Goal: Task Accomplishment & Management: Manage account settings

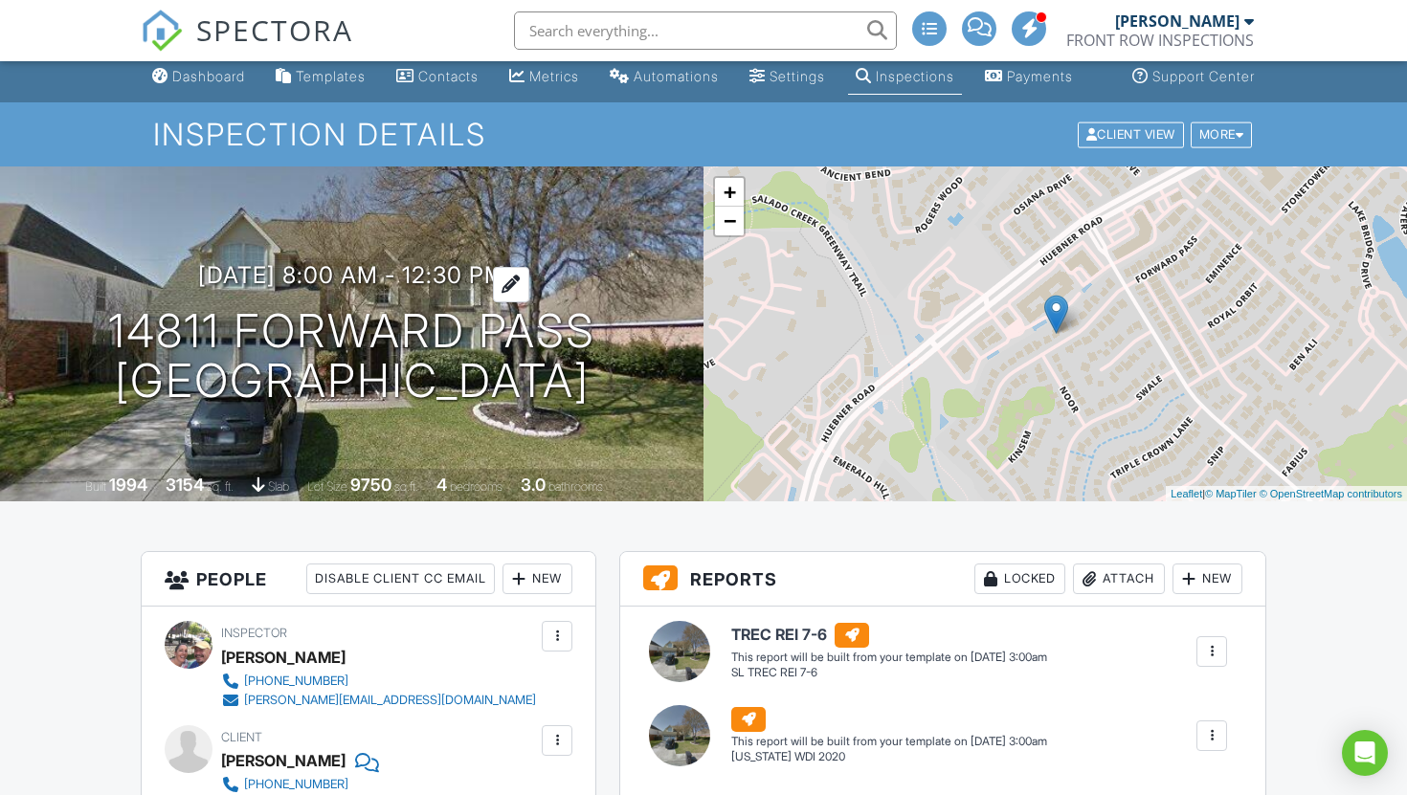
scroll to position [1, 0]
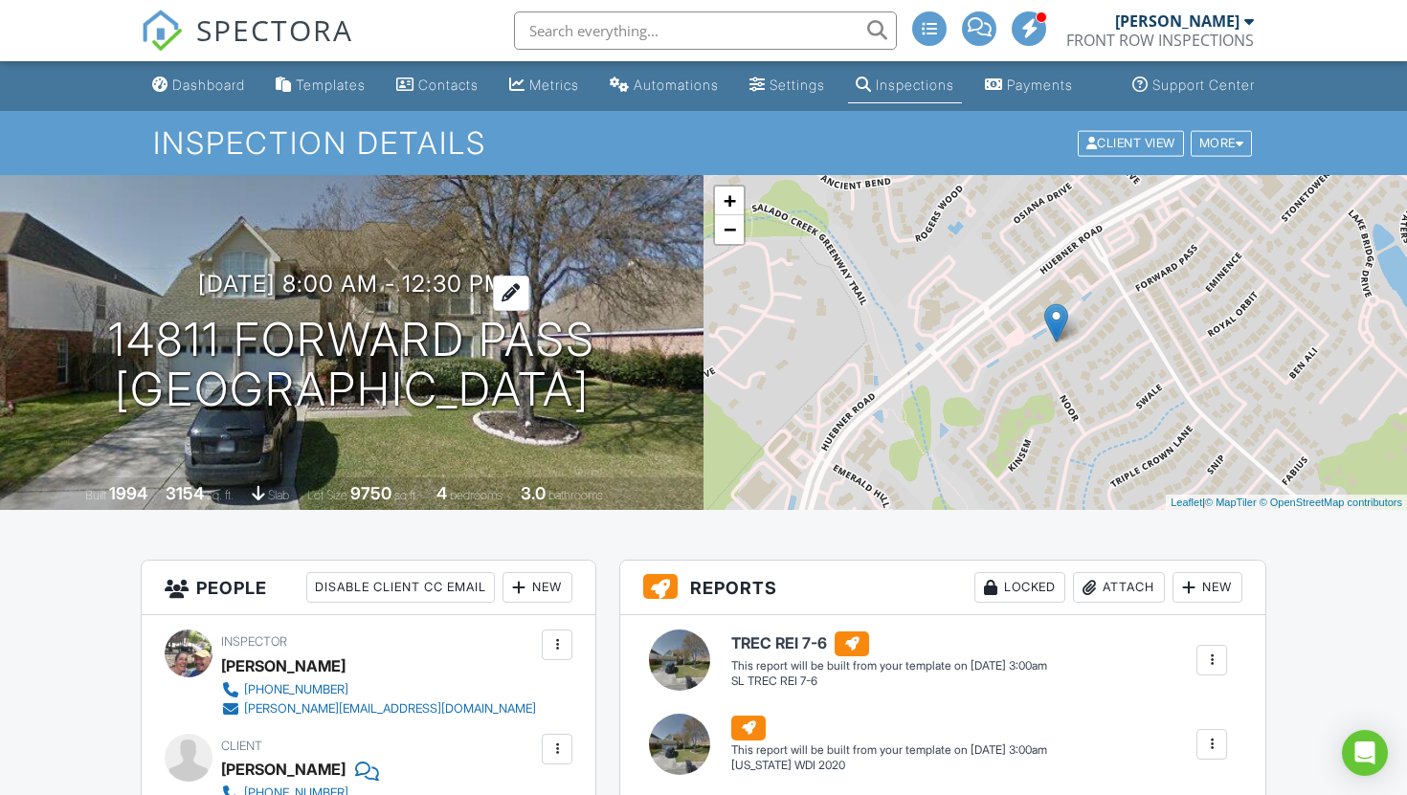
click at [346, 297] on h3 "08/28/2025 8:00 am - 12:30 pm" at bounding box center [351, 284] width 307 height 26
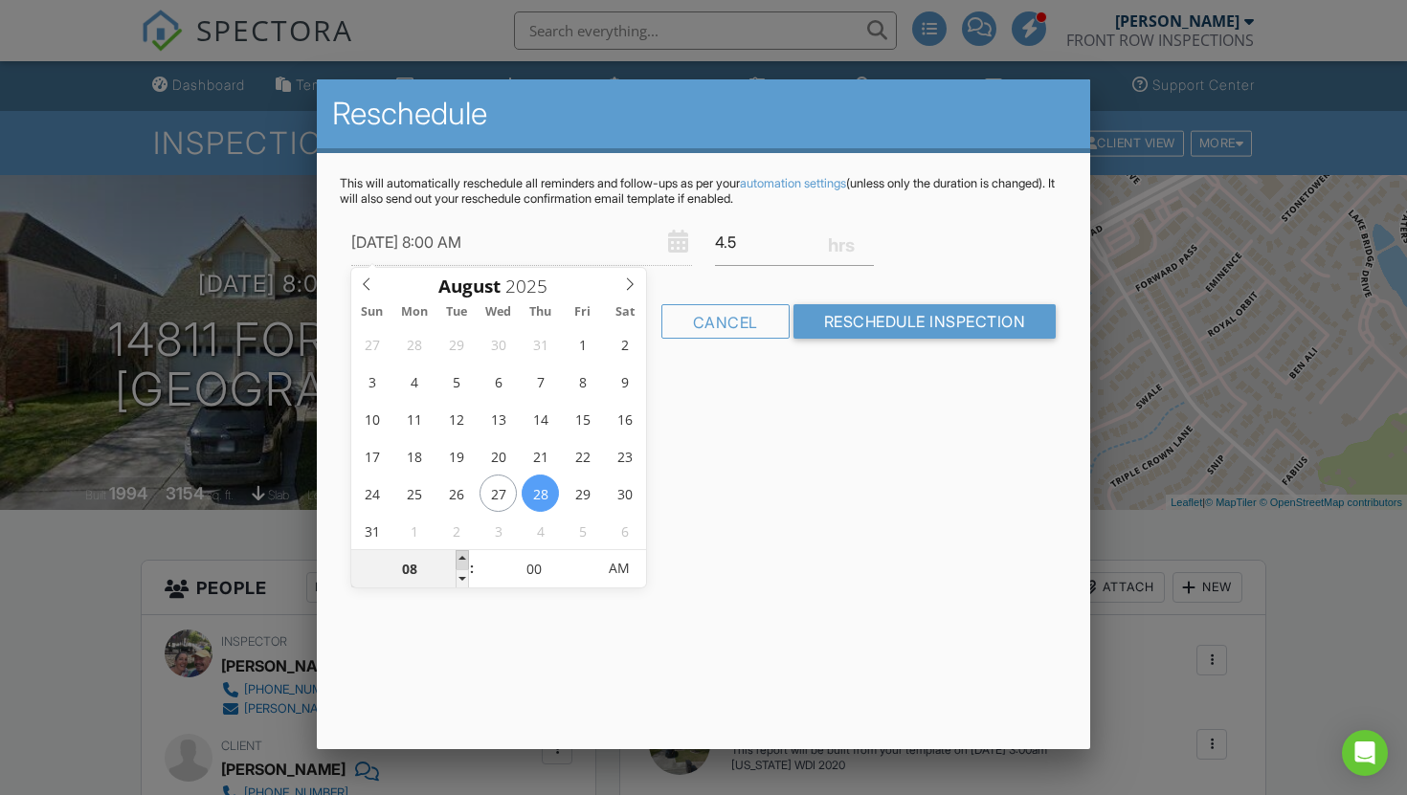
type input "08/28/2025 9:00 AM"
type input "09"
click at [464, 557] on span at bounding box center [462, 559] width 13 height 19
type input "08/28/2025 10:00 AM"
type input "10"
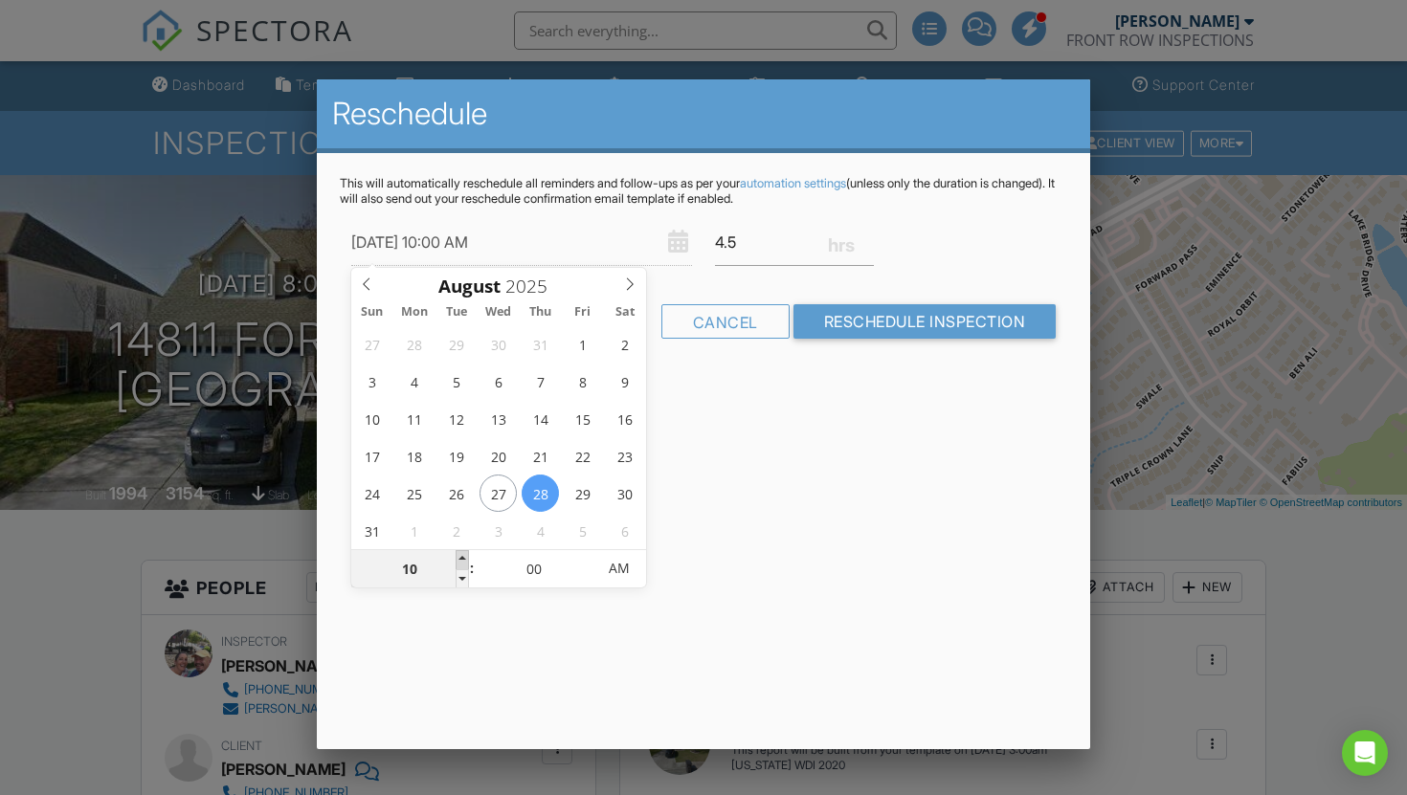
click at [464, 557] on span at bounding box center [462, 559] width 13 height 19
type input "08/28/2025 11:00 AM"
type input "11"
click at [464, 557] on span at bounding box center [462, 559] width 13 height 19
type input "08/28/2025 12:00 PM"
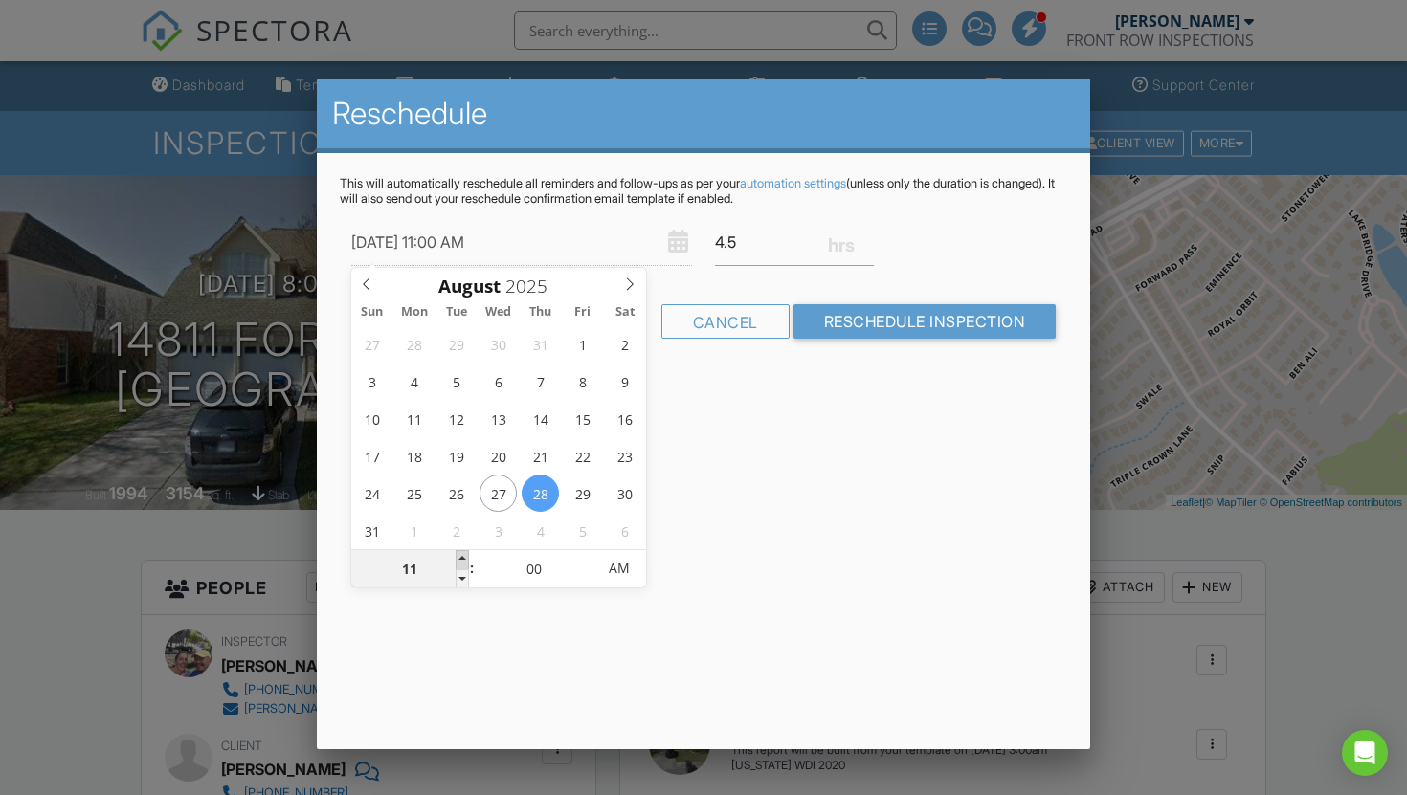
type input "12"
click at [464, 557] on span at bounding box center [462, 559] width 13 height 19
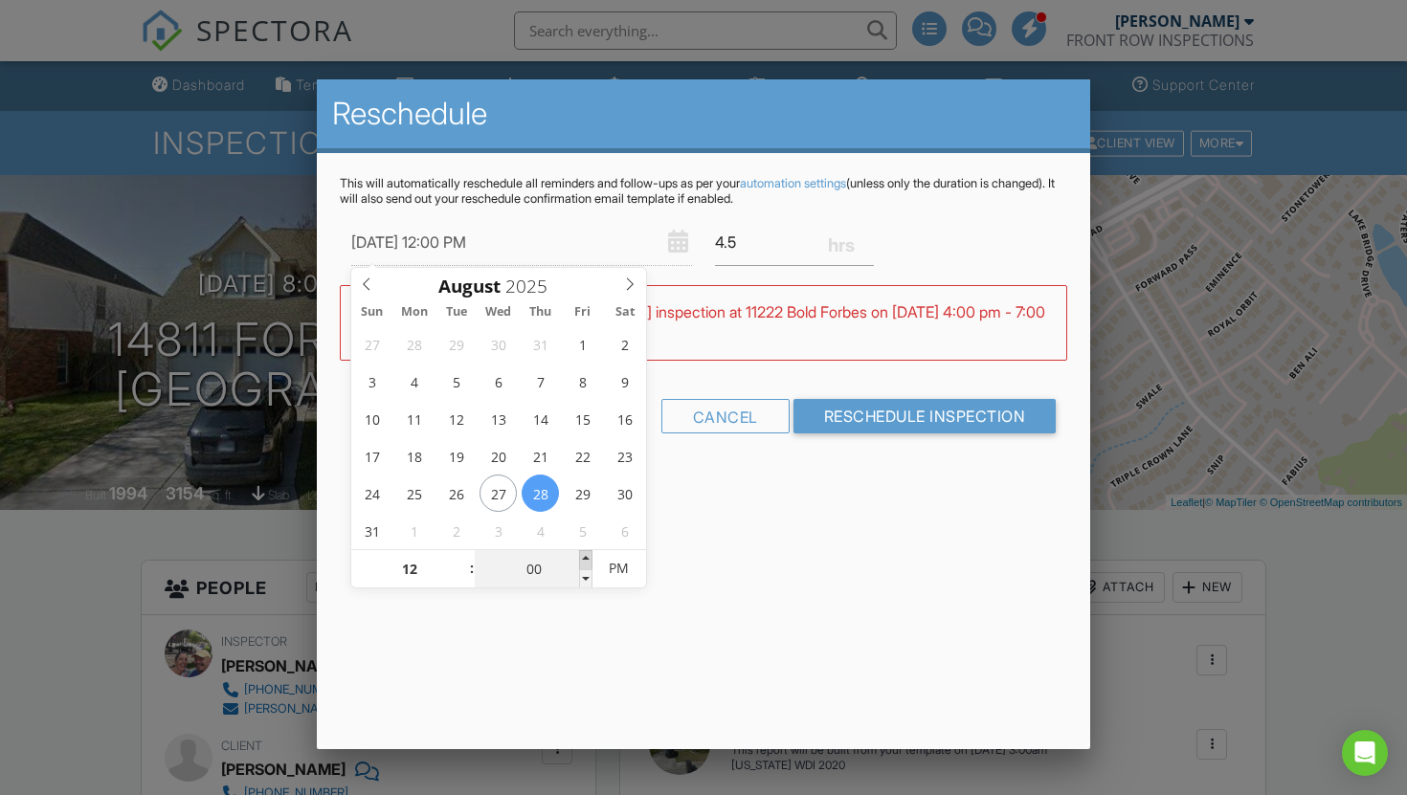
type input "08/28/2025 12:05 PM"
type input "05"
click at [591, 558] on span at bounding box center [585, 559] width 13 height 19
type input "08/28/2025 12:10 PM"
type input "10"
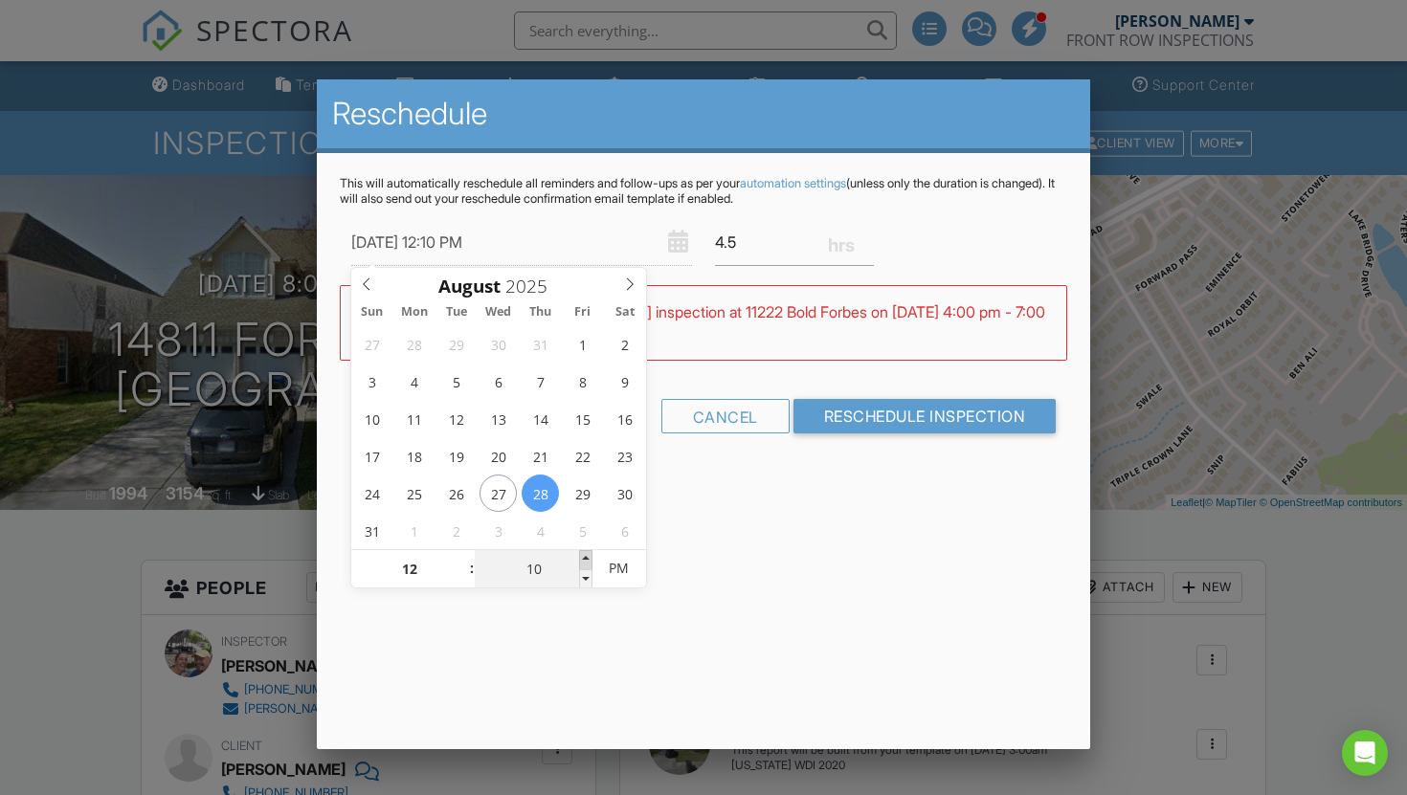
click at [591, 558] on span at bounding box center [585, 559] width 13 height 19
type input "08/28/2025 12:15 PM"
type input "15"
click at [591, 558] on span at bounding box center [585, 559] width 13 height 19
type input "08/28/2025 12:20 PM"
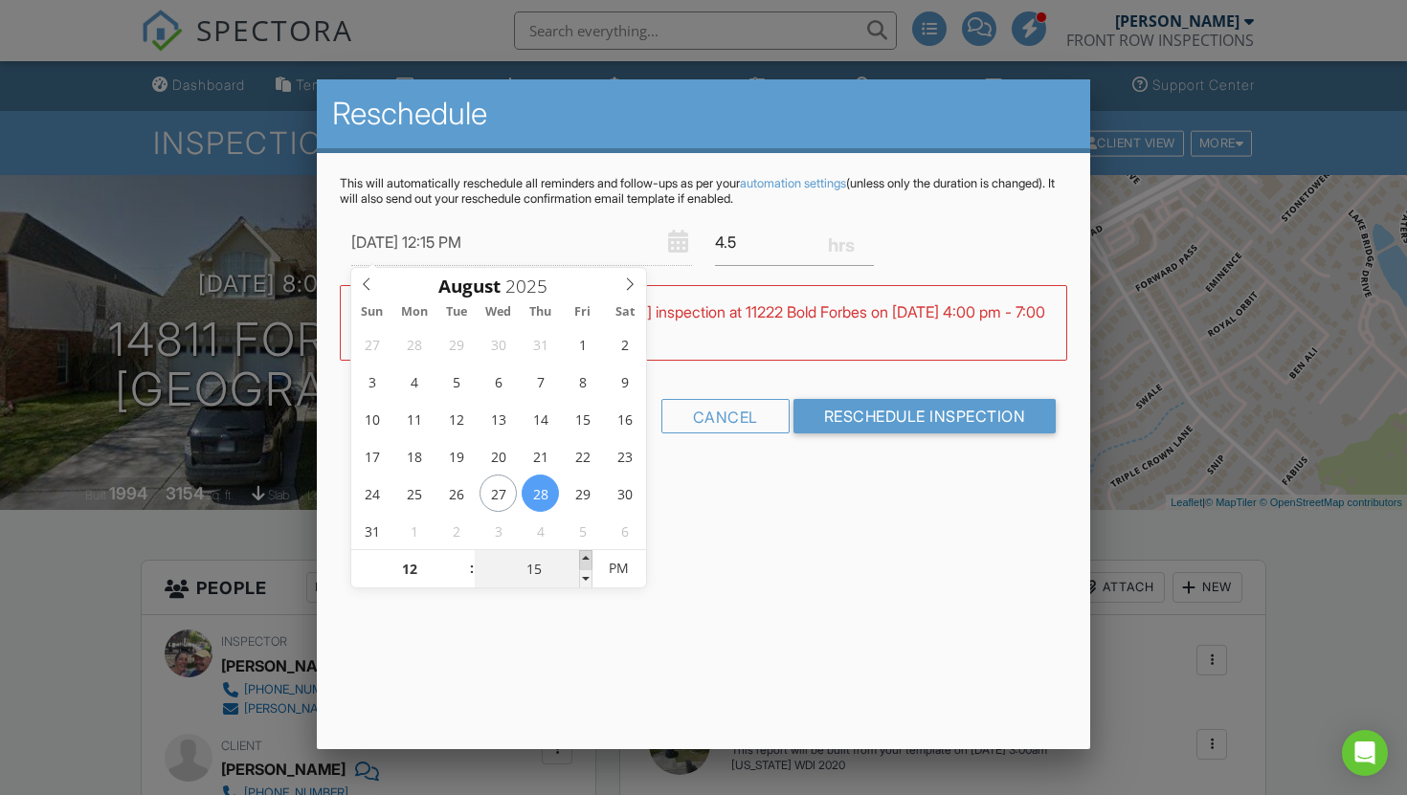
type input "20"
click at [591, 558] on span at bounding box center [585, 559] width 13 height 19
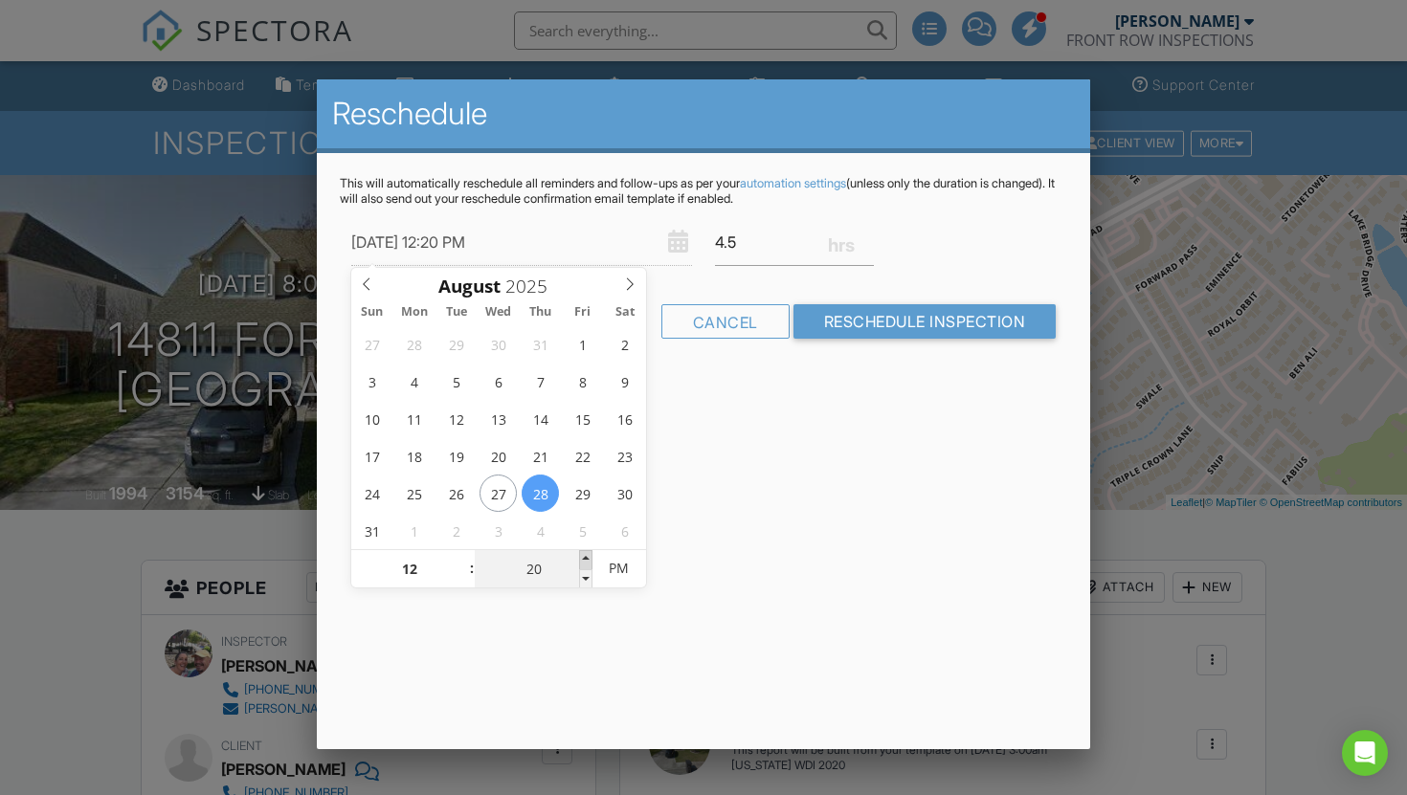
type input "08/28/2025 12:25 PM"
type input "25"
click at [591, 558] on span at bounding box center [585, 559] width 13 height 19
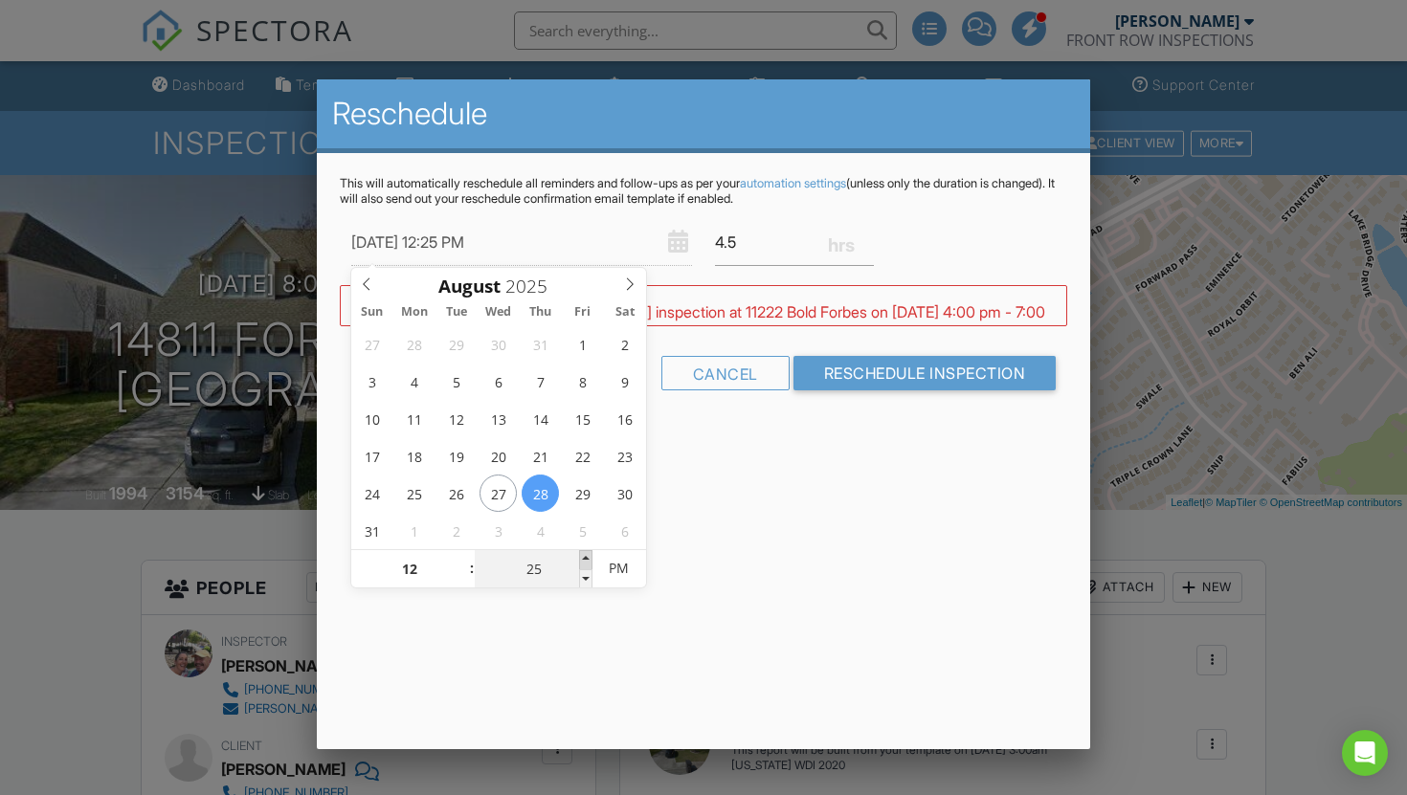
type input "08/28/2025 12:30 PM"
type input "30"
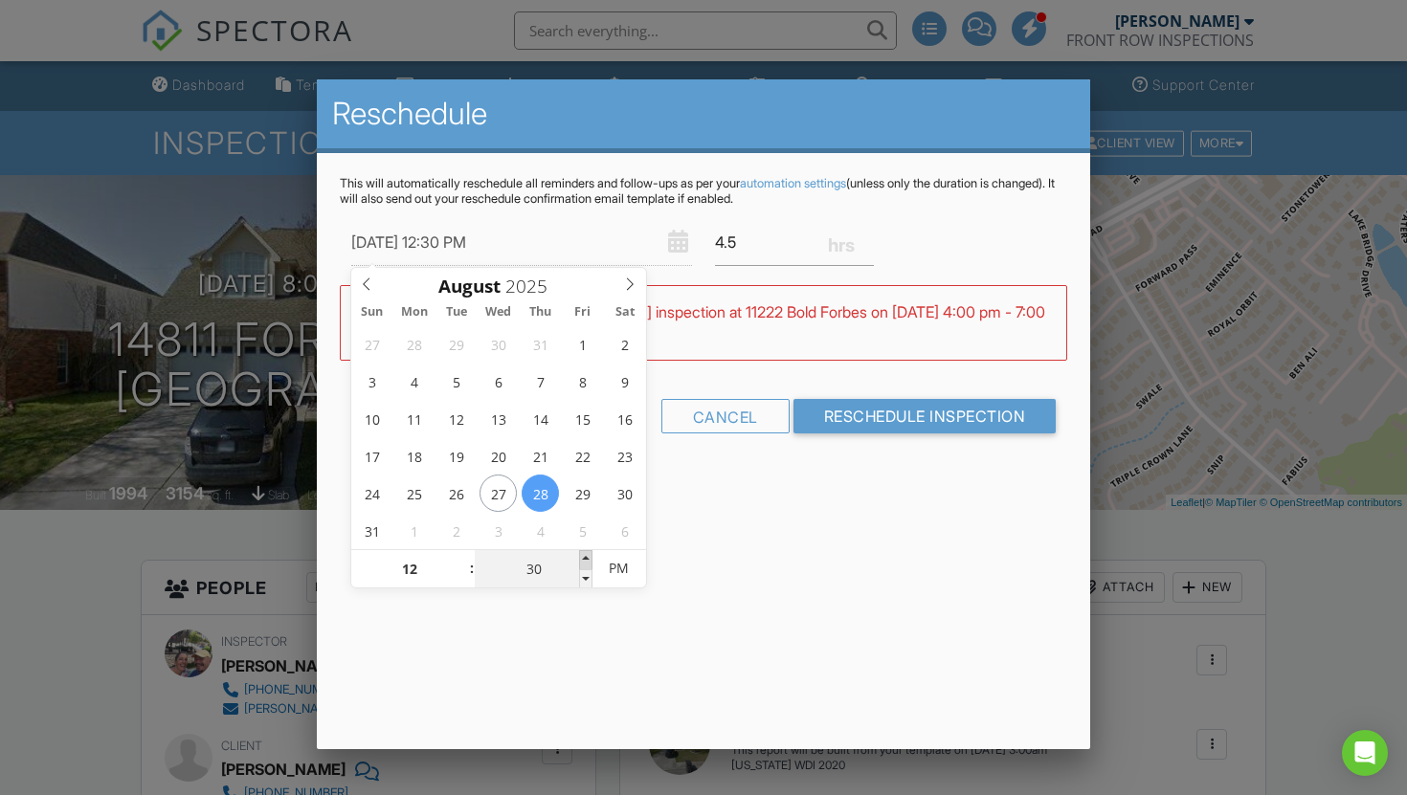
click at [591, 558] on span at bounding box center [585, 559] width 13 height 19
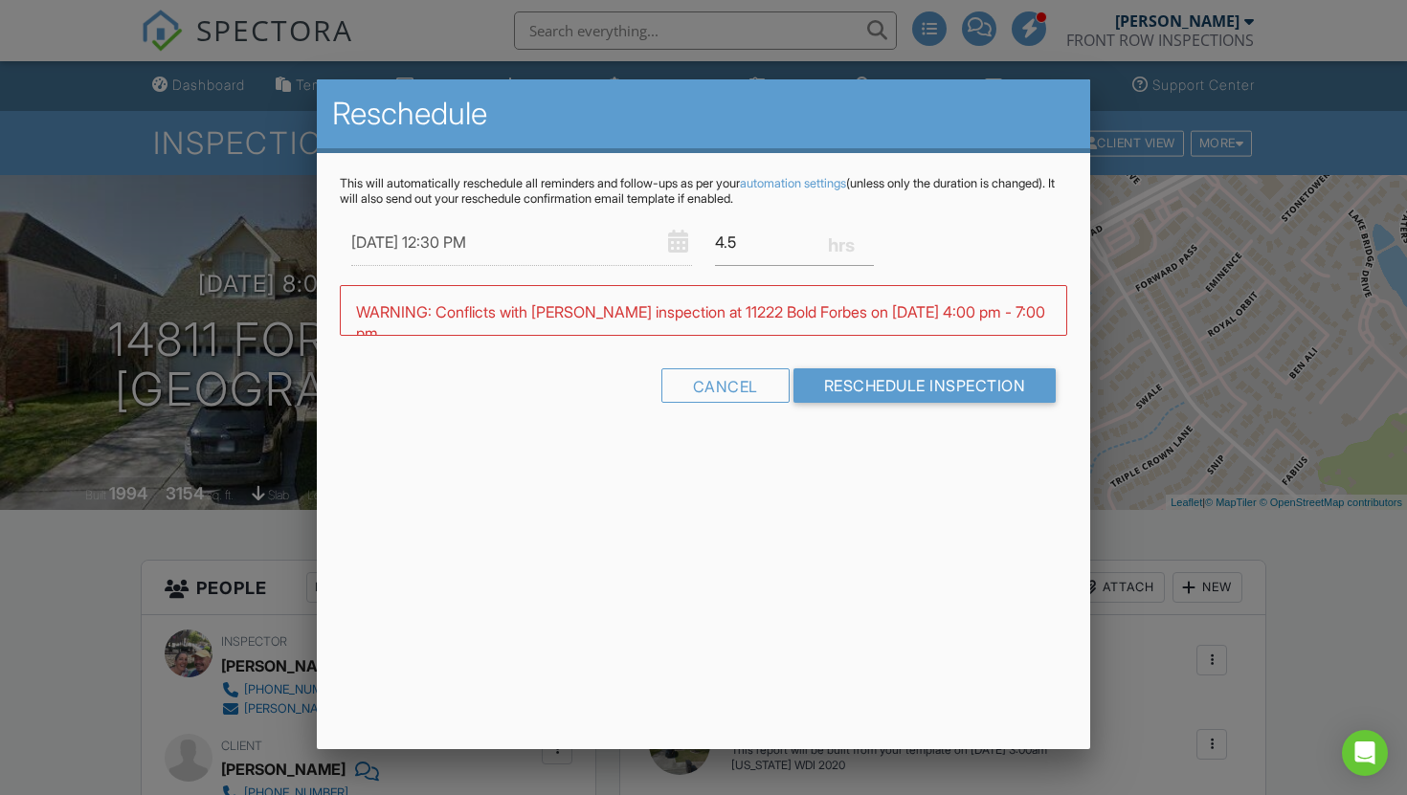
click at [791, 565] on div "Reschedule This will automatically reschedule all reminders and follow-ups as p…" at bounding box center [704, 414] width 774 height 670
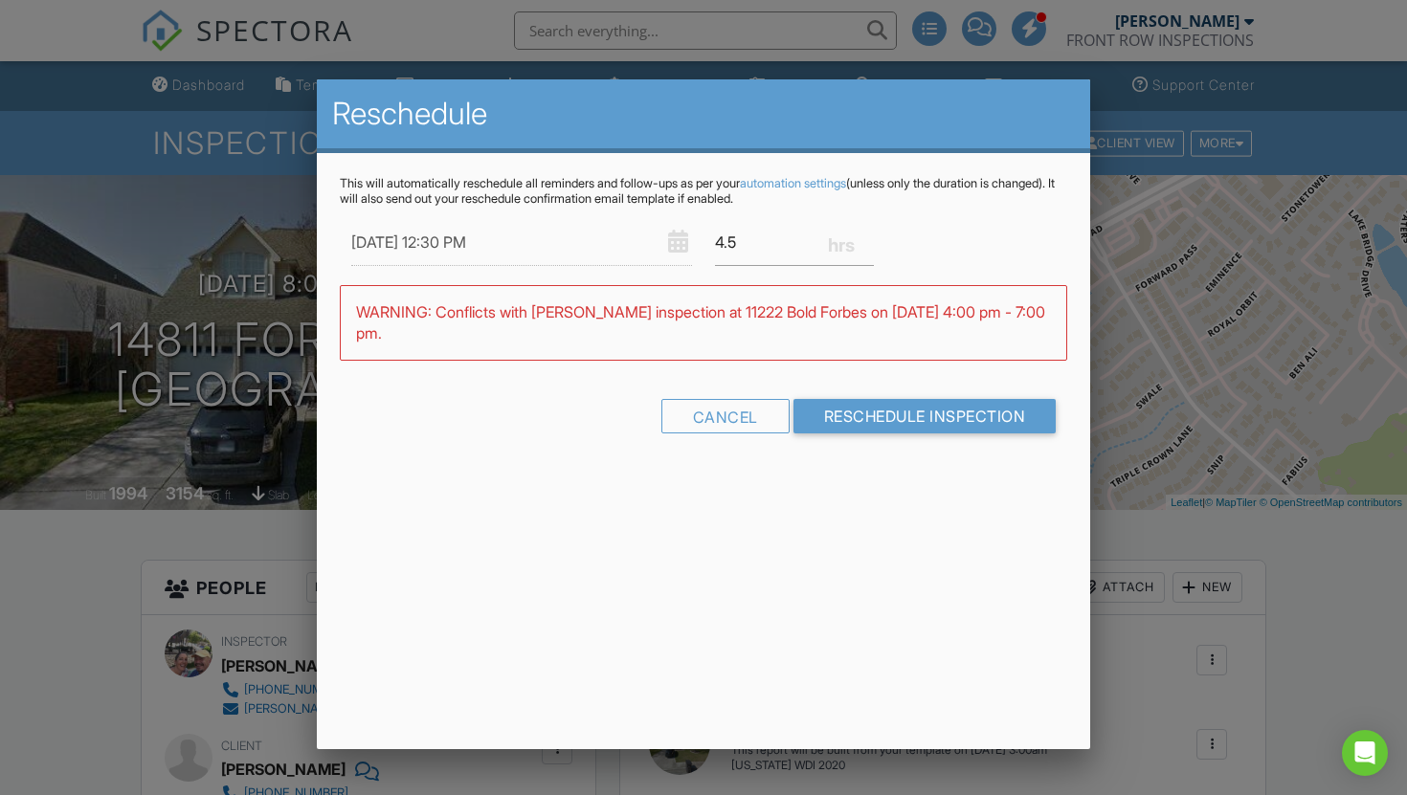
click at [1230, 580] on div at bounding box center [703, 401] width 1407 height 994
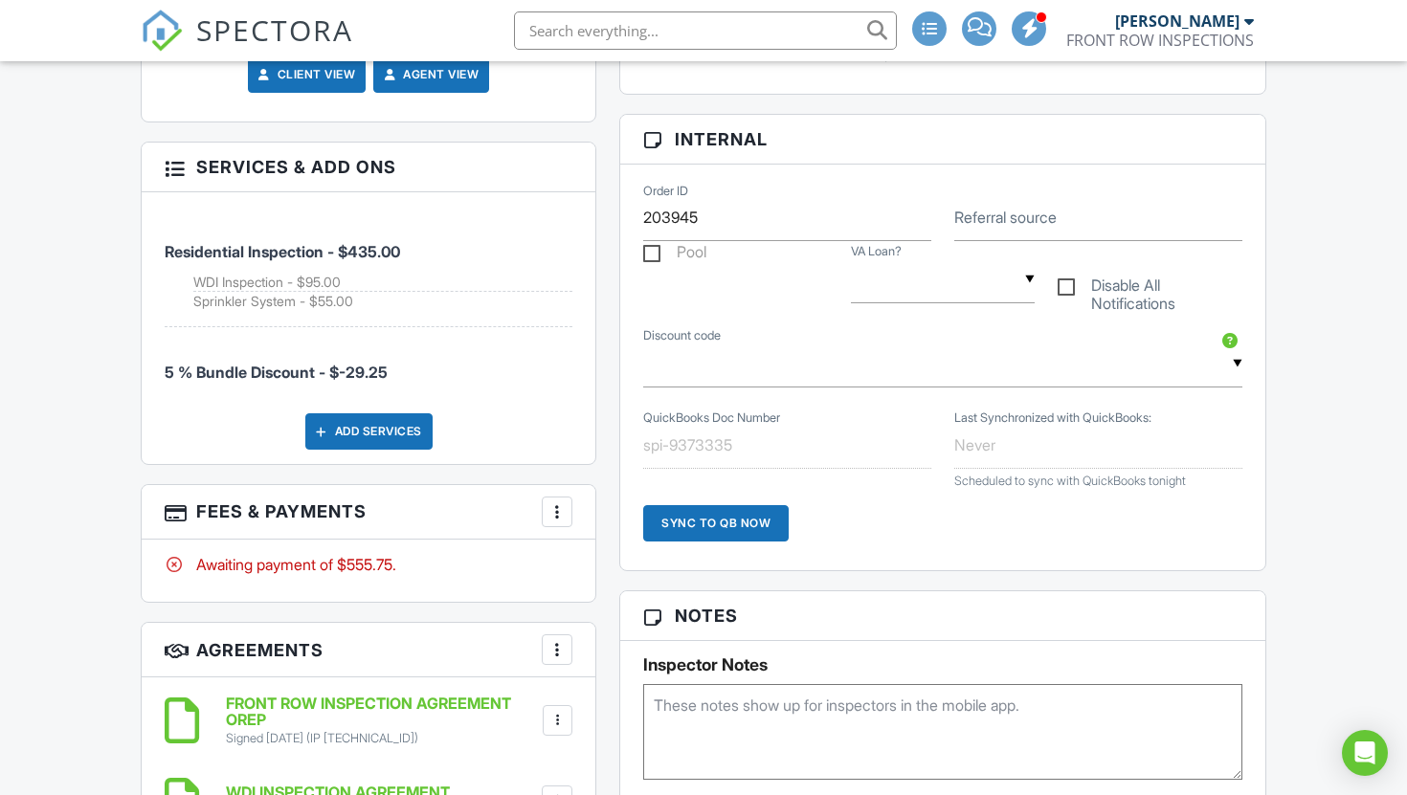
scroll to position [929, 0]
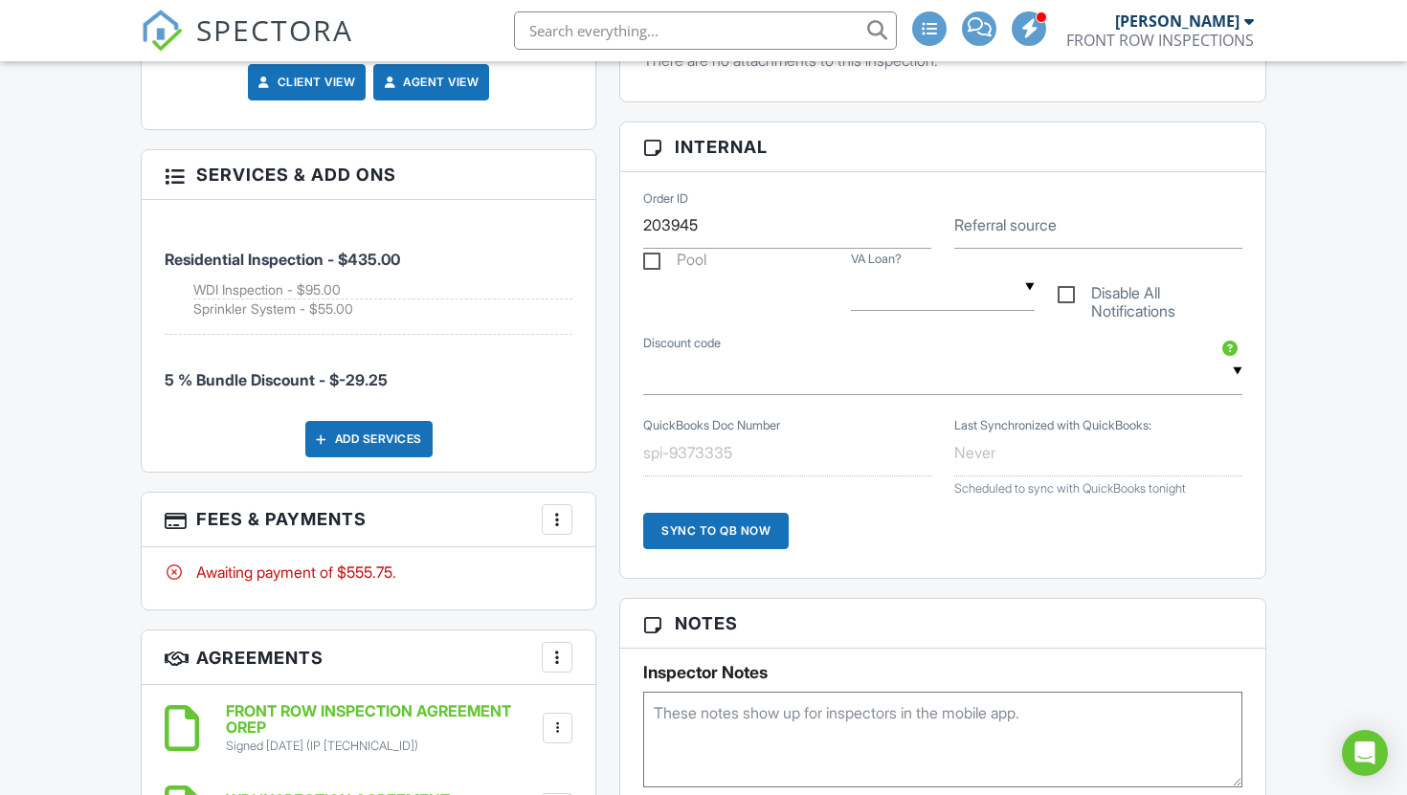
click at [1066, 308] on label "Disable All Notifications" at bounding box center [1150, 296] width 185 height 24
click at [1066, 292] on input "Disable All Notifications" at bounding box center [1064, 285] width 12 height 12
checkbox input "true"
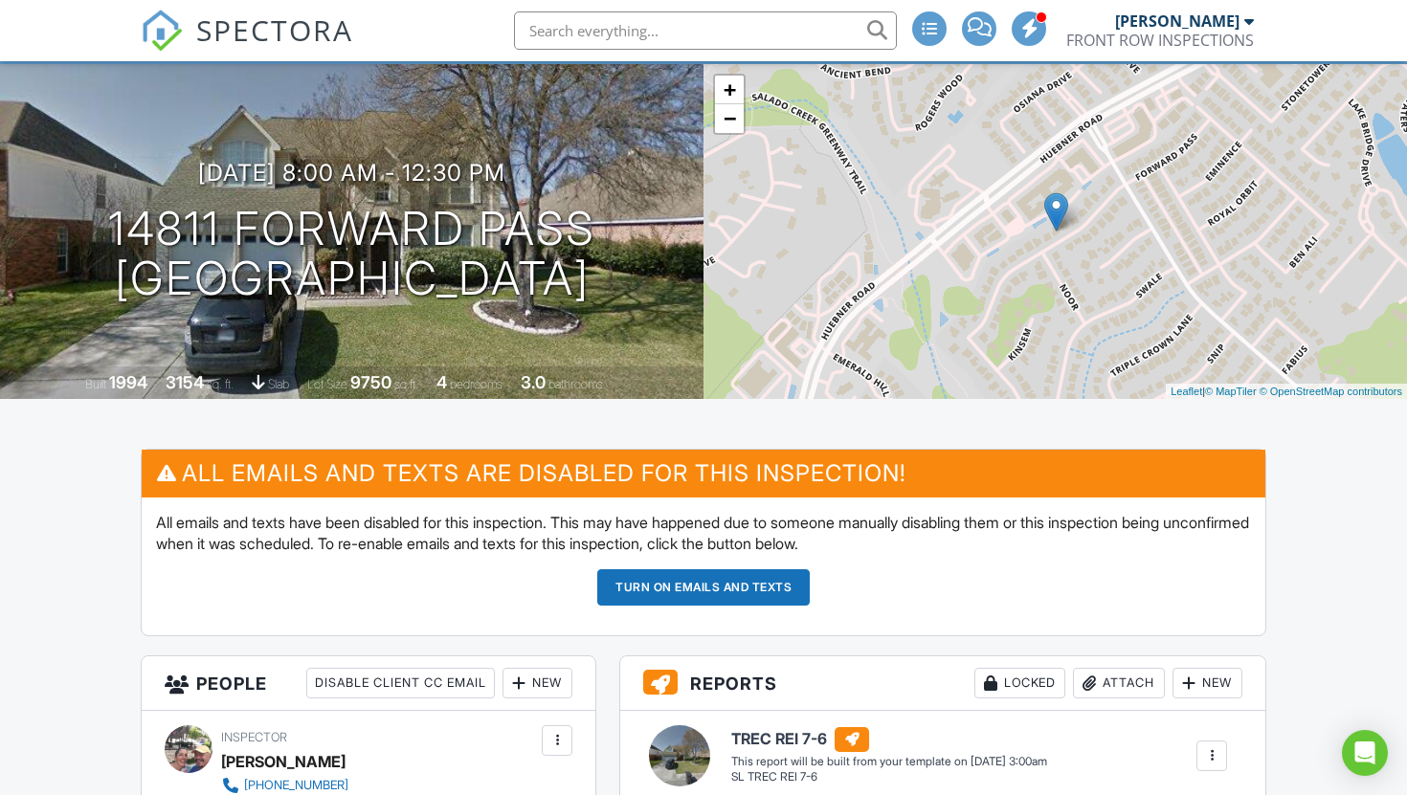
scroll to position [96, 0]
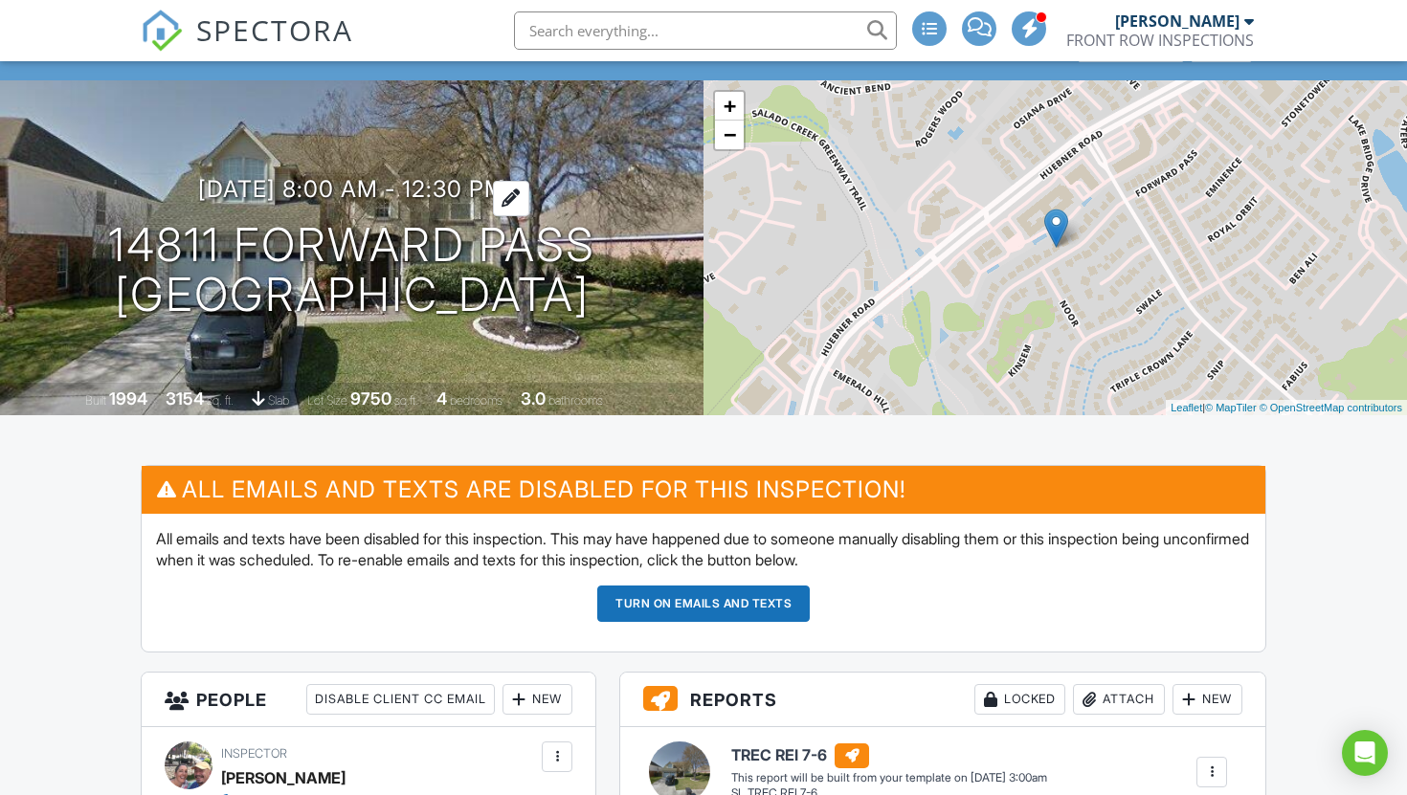
click at [358, 202] on h3 "08/28/2025 8:00 am - 12:30 pm" at bounding box center [351, 189] width 307 height 26
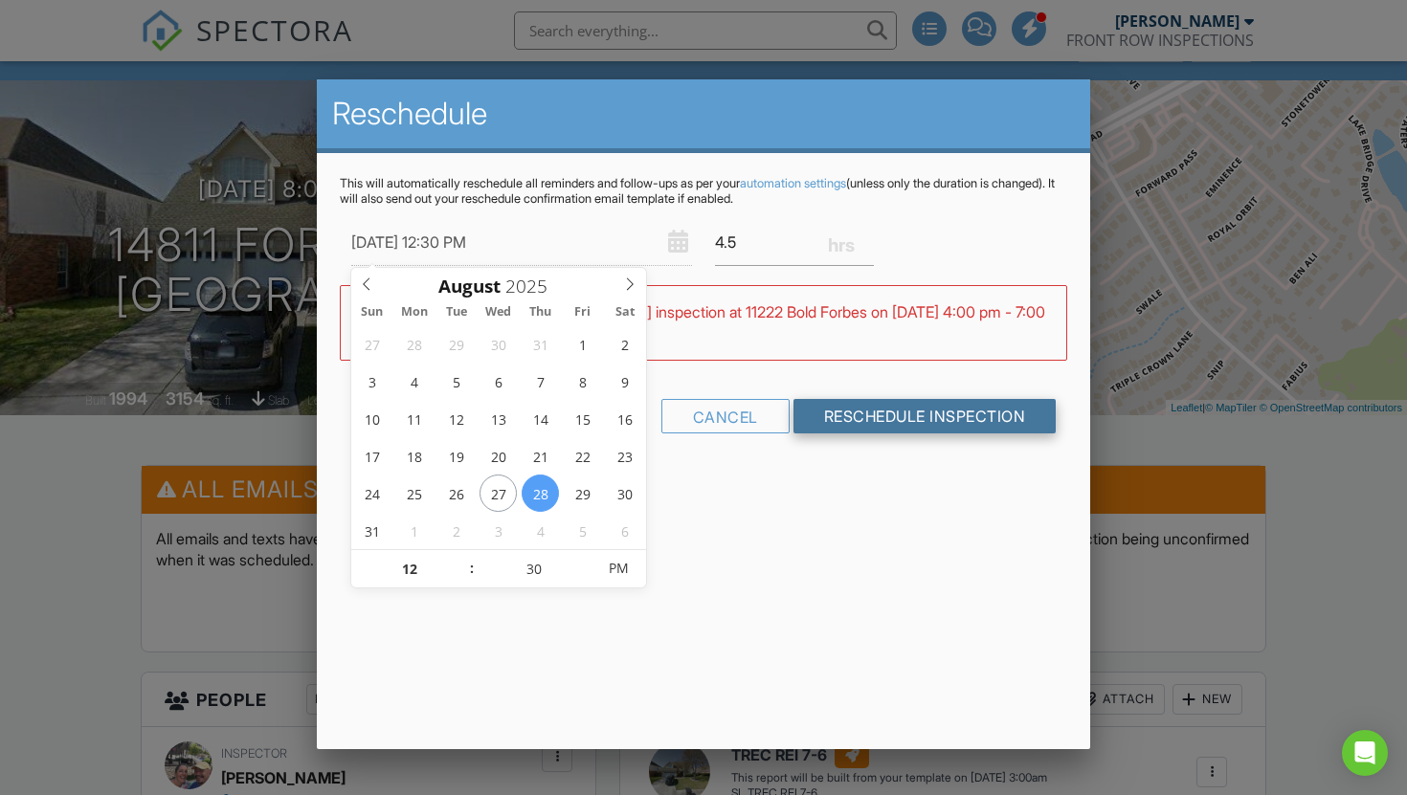
click at [904, 421] on input "Reschedule Inspection" at bounding box center [924, 416] width 263 height 34
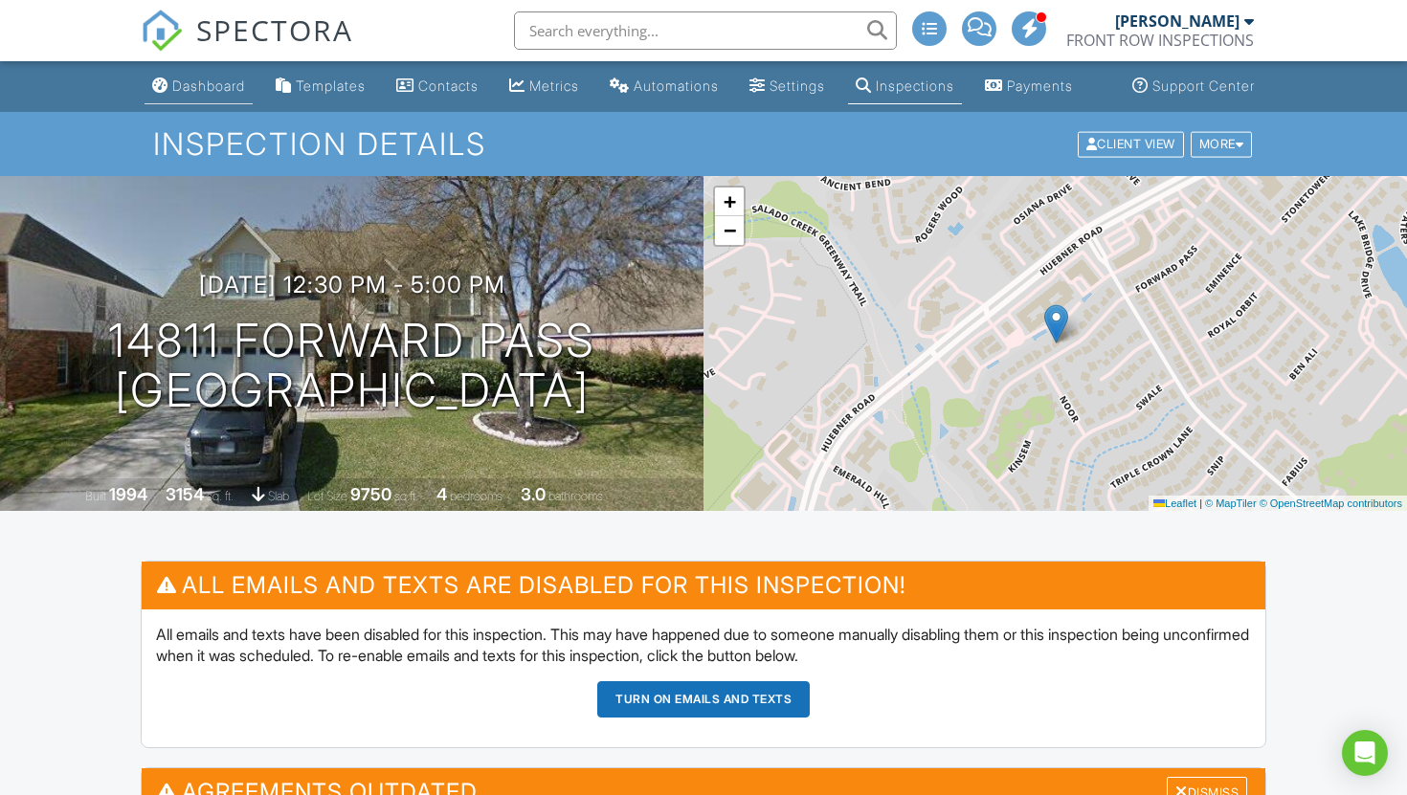
click at [190, 94] on div "Dashboard" at bounding box center [208, 86] width 73 height 16
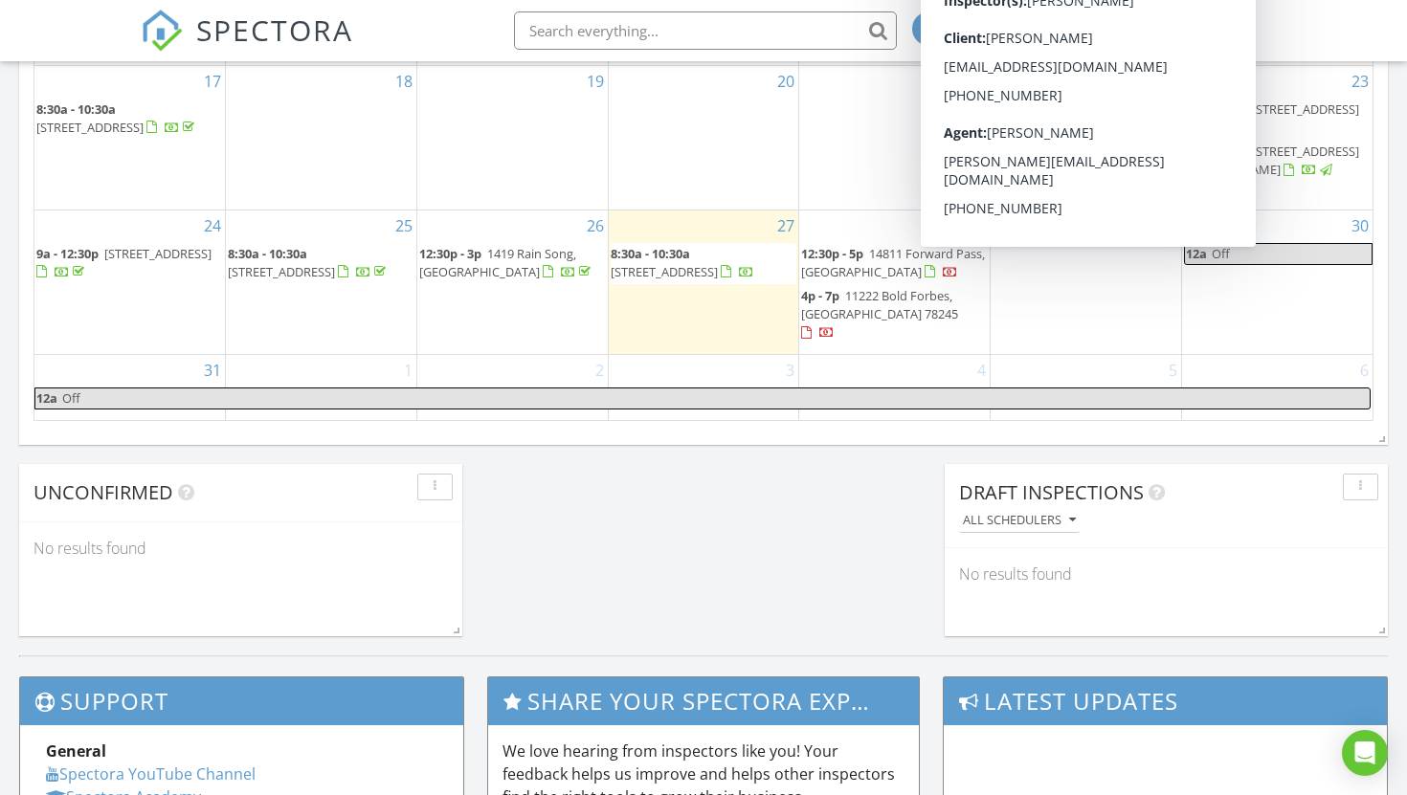
scroll to position [1357, 0]
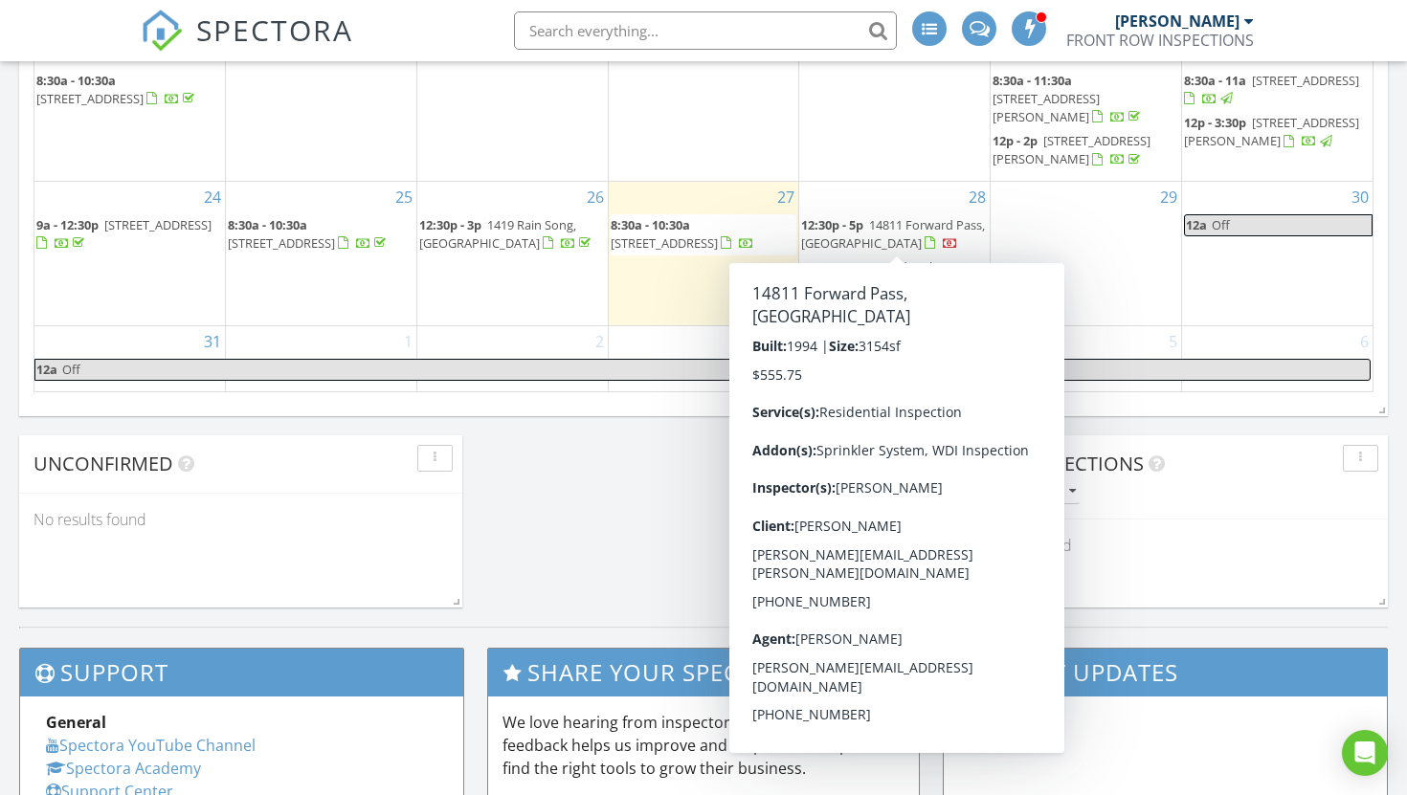
scroll to position [1386, 0]
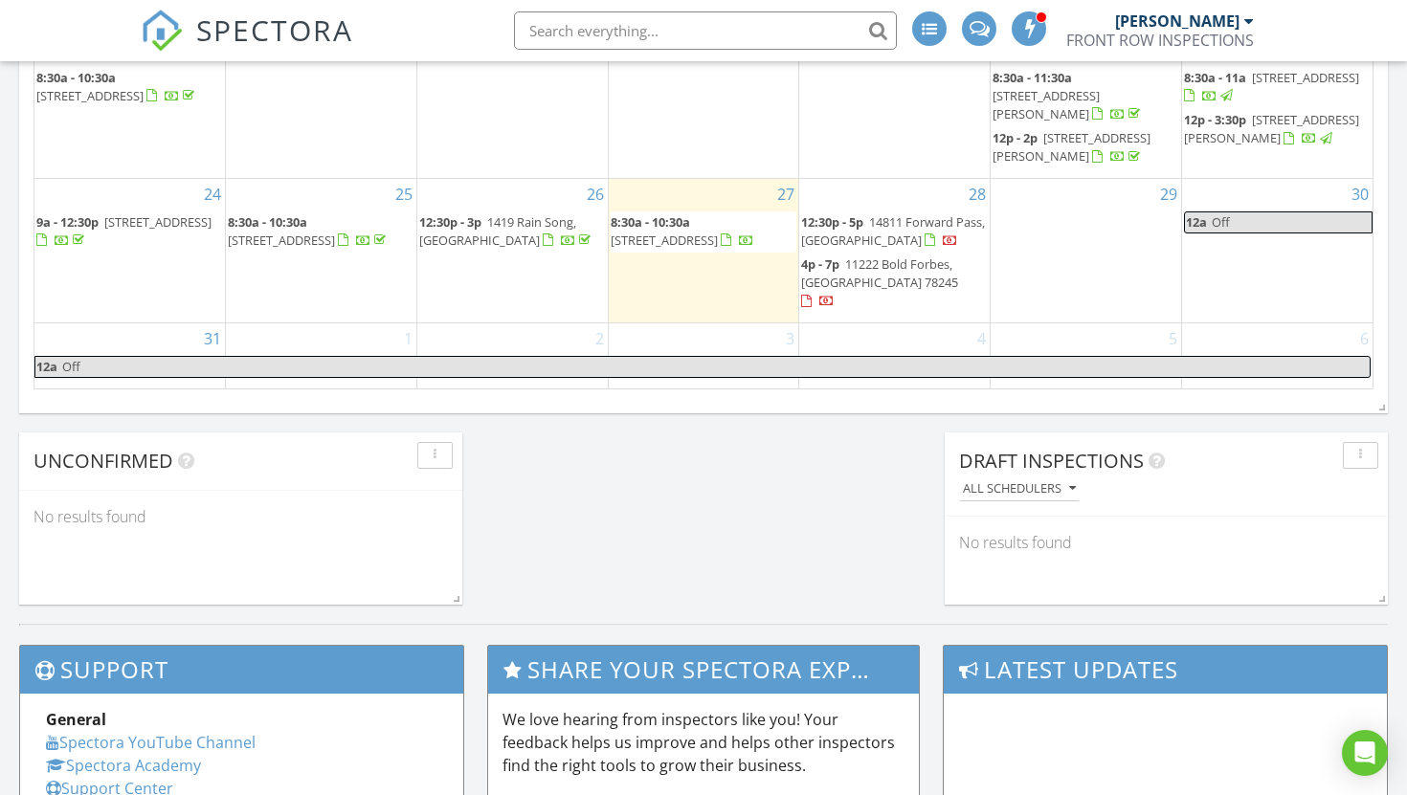
click at [880, 233] on span "14811 Forward Pass, San Antonio 78248" at bounding box center [893, 230] width 184 height 35
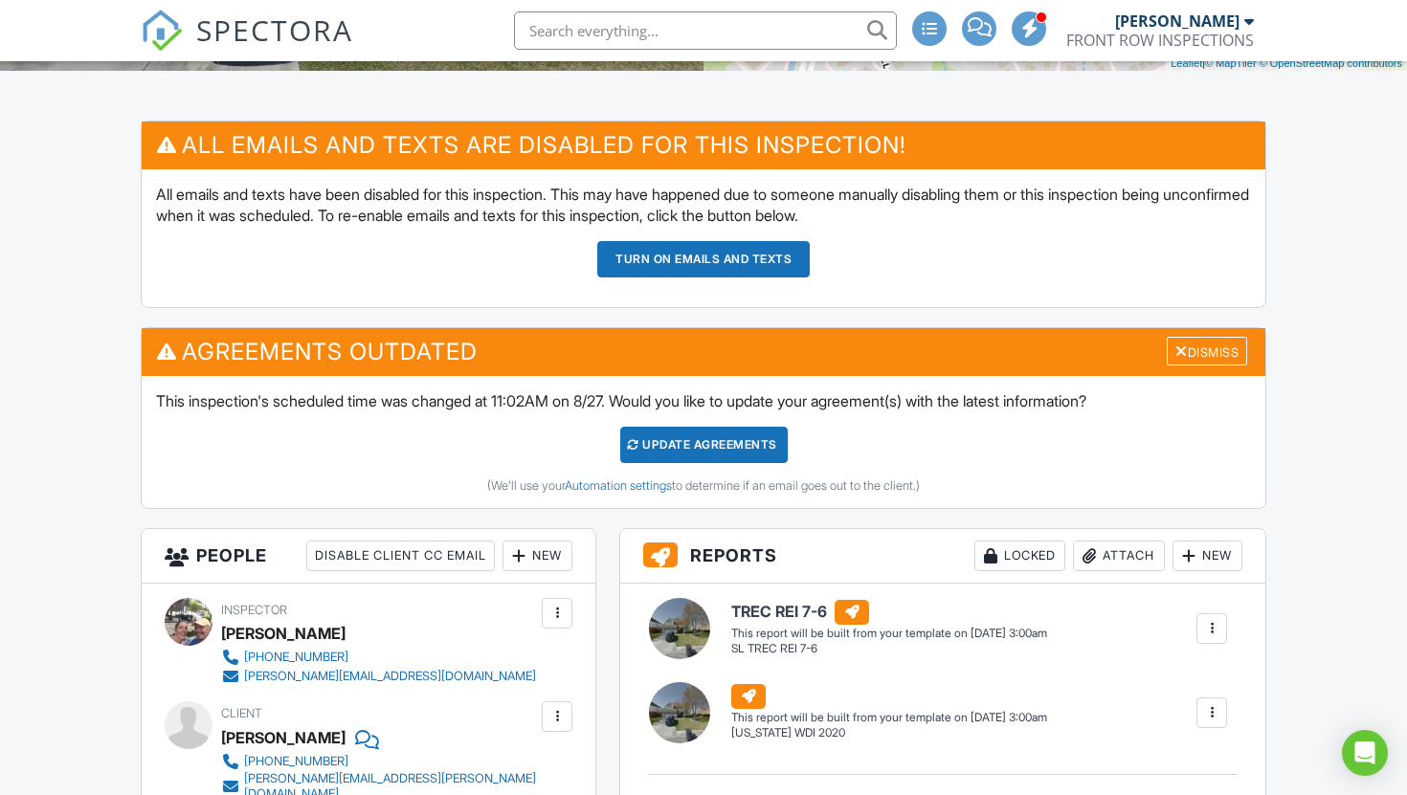
scroll to position [444, 0]
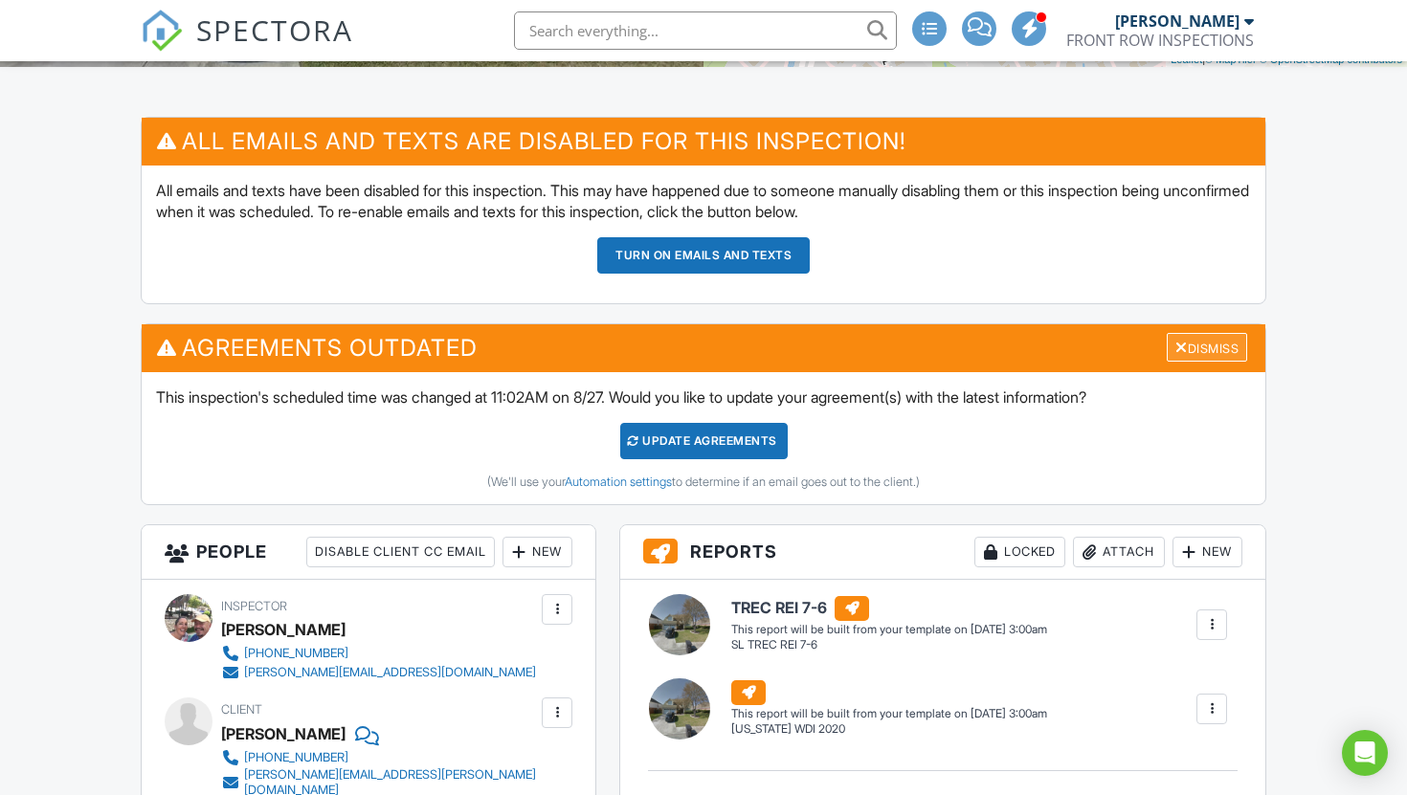
click at [1229, 363] on div "Dismiss" at bounding box center [1207, 348] width 80 height 30
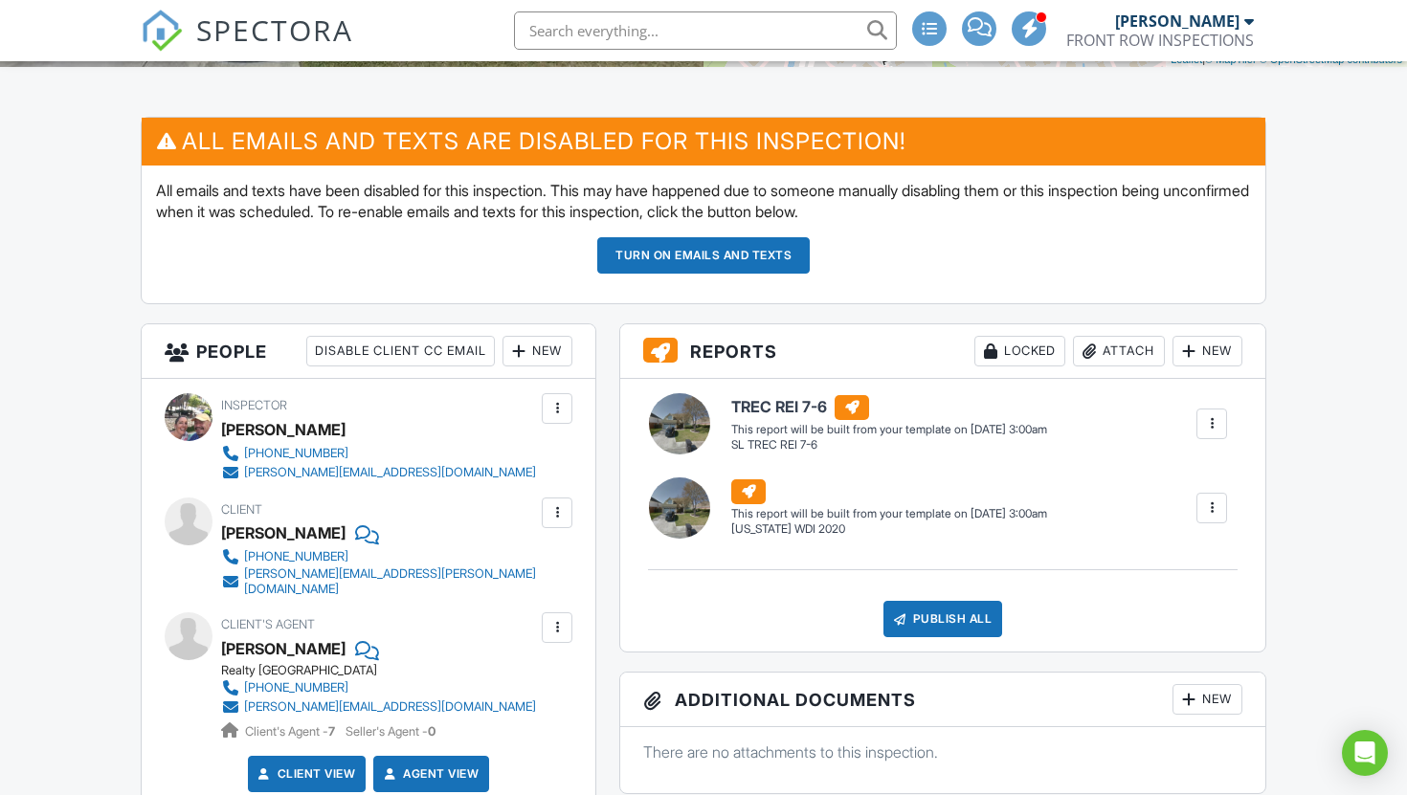
click at [754, 274] on button "Turn on emails and texts" at bounding box center [703, 255] width 212 height 36
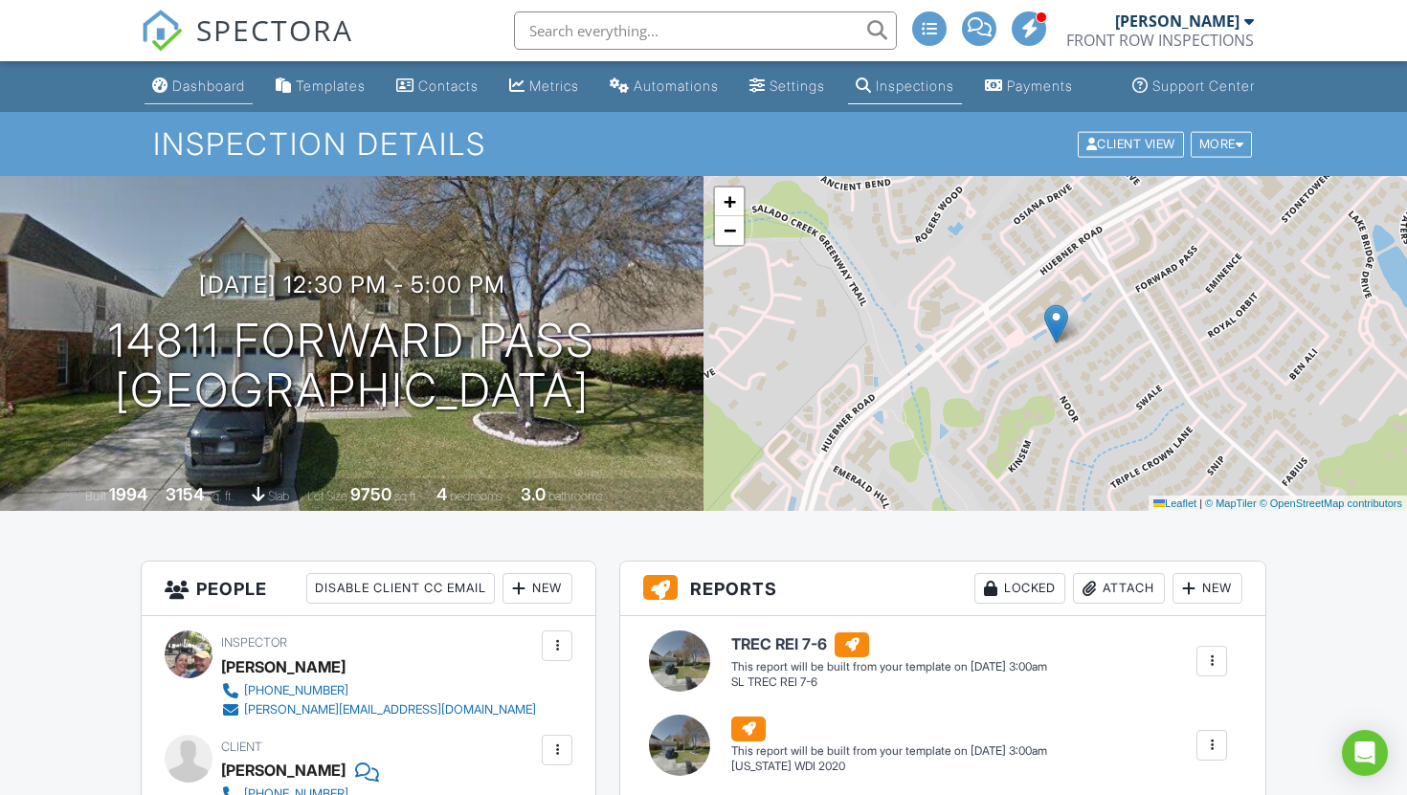
click at [193, 94] on div "Dashboard" at bounding box center [208, 86] width 73 height 16
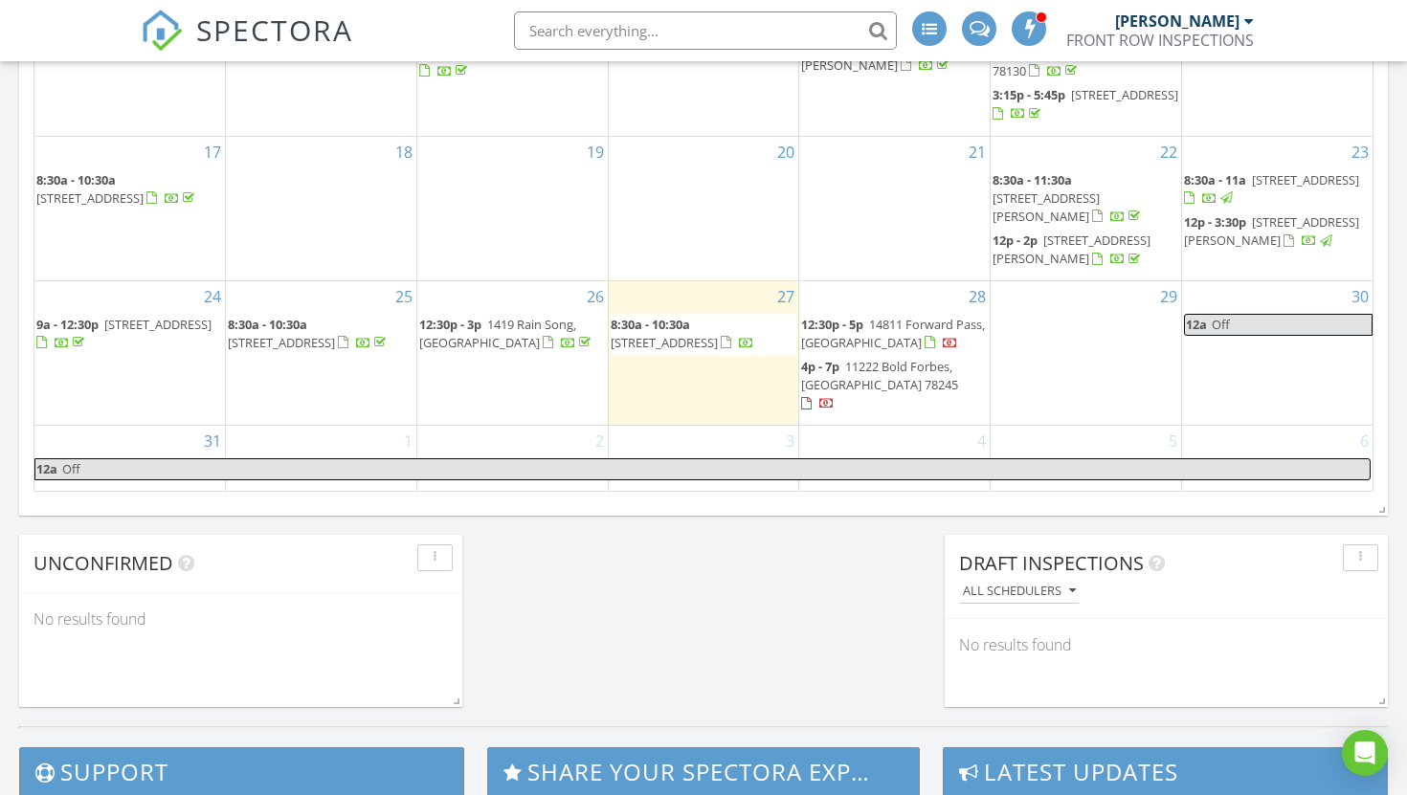
scroll to position [1288, 0]
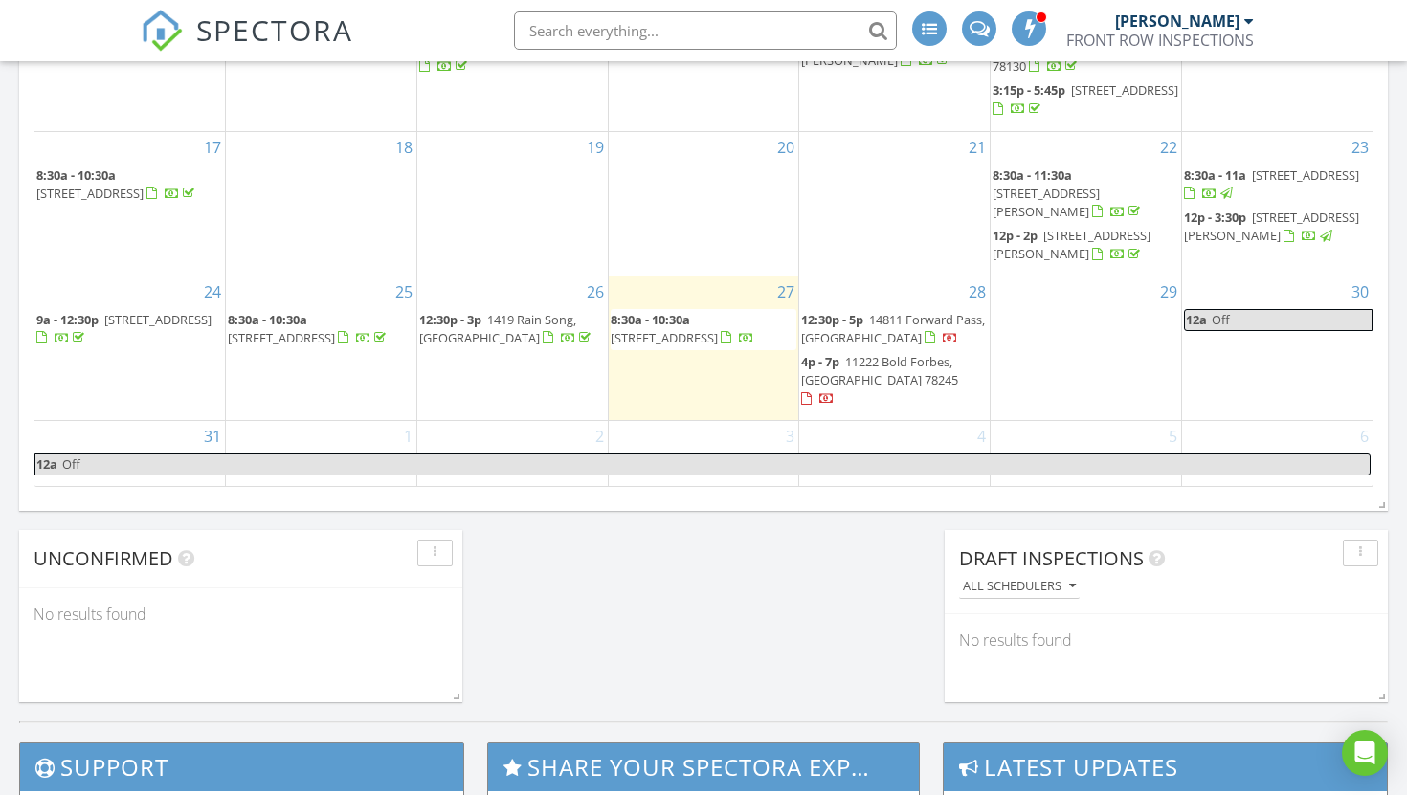
click at [656, 372] on div "27 8:30a - 10:30a [STREET_ADDRESS]" at bounding box center [704, 349] width 190 height 144
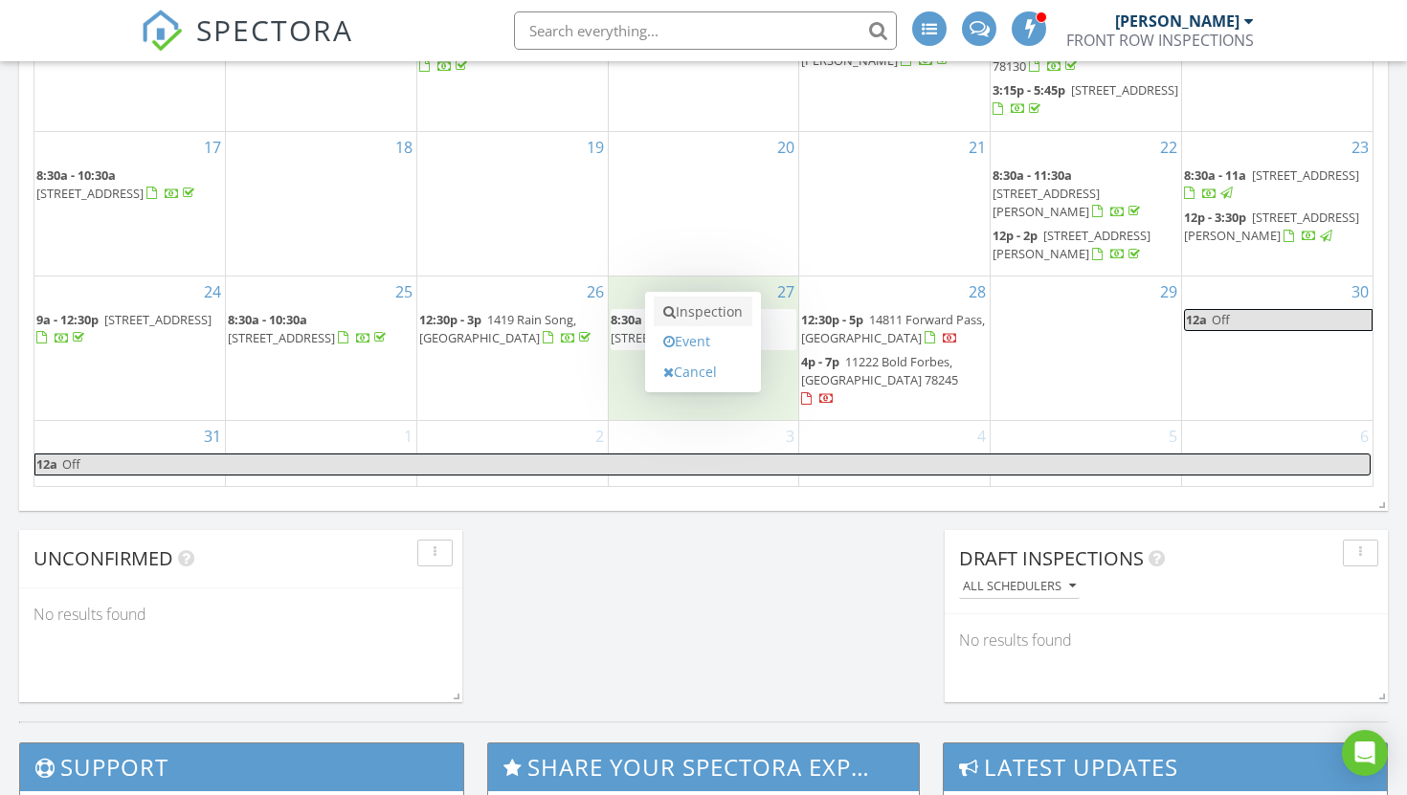
click at [681, 297] on link "Inspection" at bounding box center [703, 312] width 99 height 31
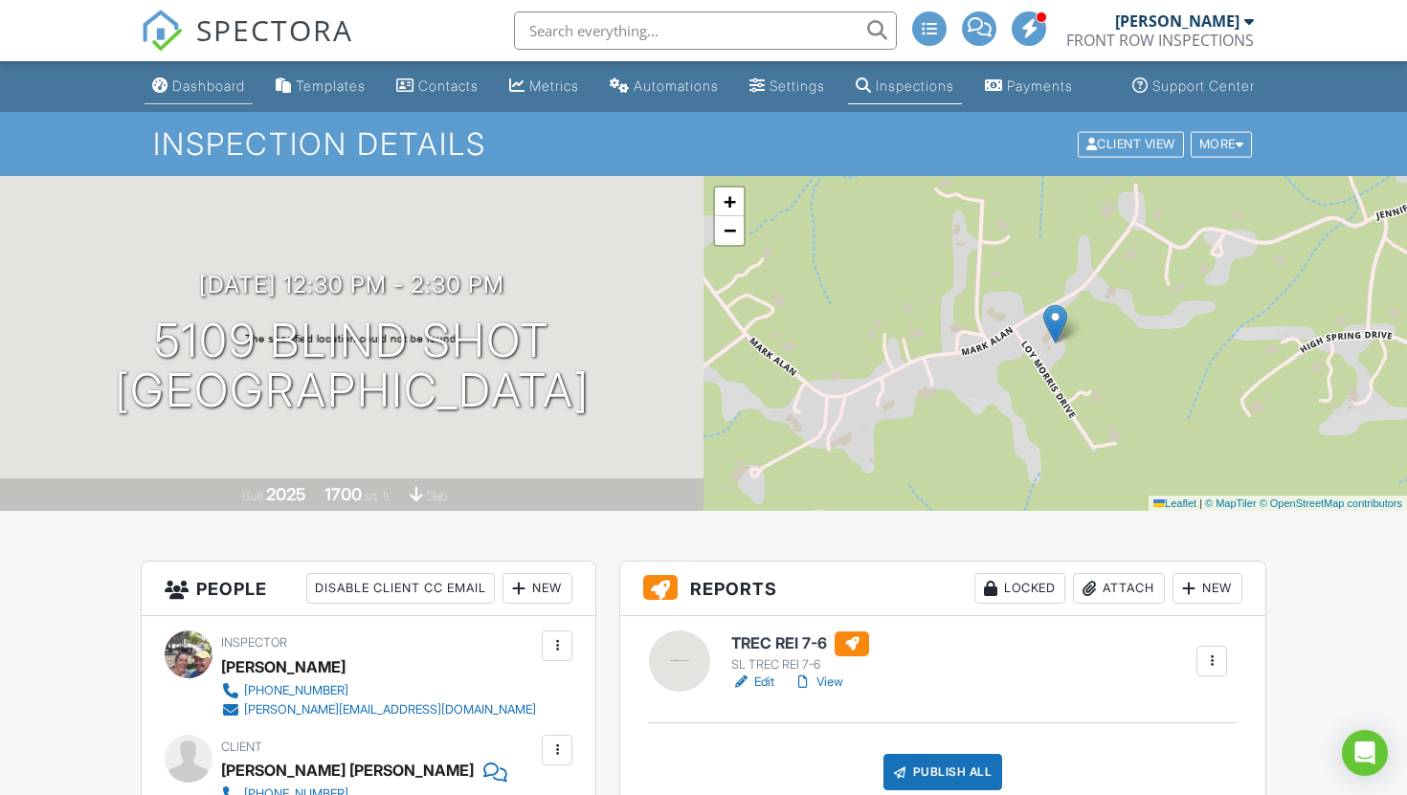
click at [163, 91] on div "Dashboard" at bounding box center [160, 85] width 16 height 15
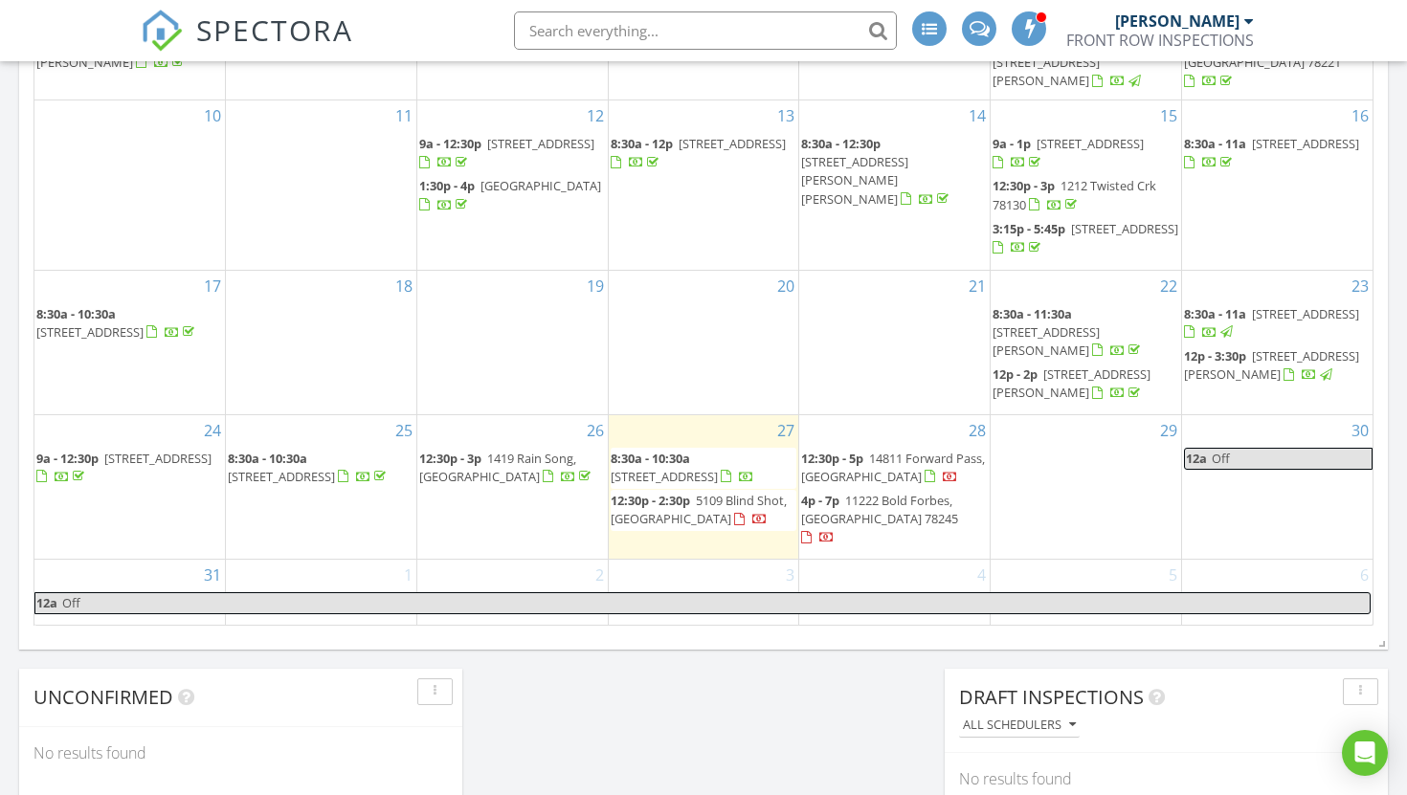
scroll to position [1146, 0]
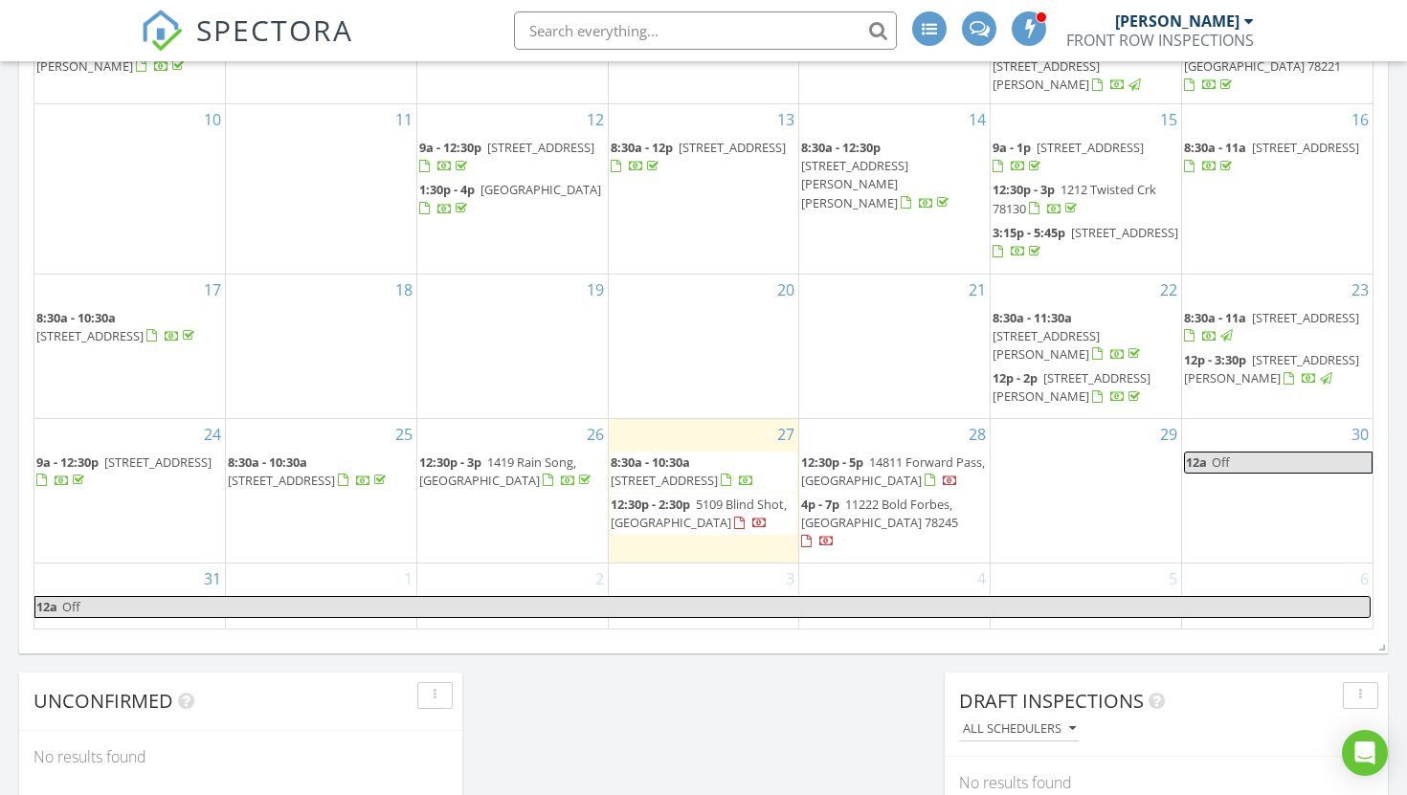
click at [753, 472] on span "6947 Stellar Cv, San Antonio 78252" at bounding box center [683, 480] width 144 height 17
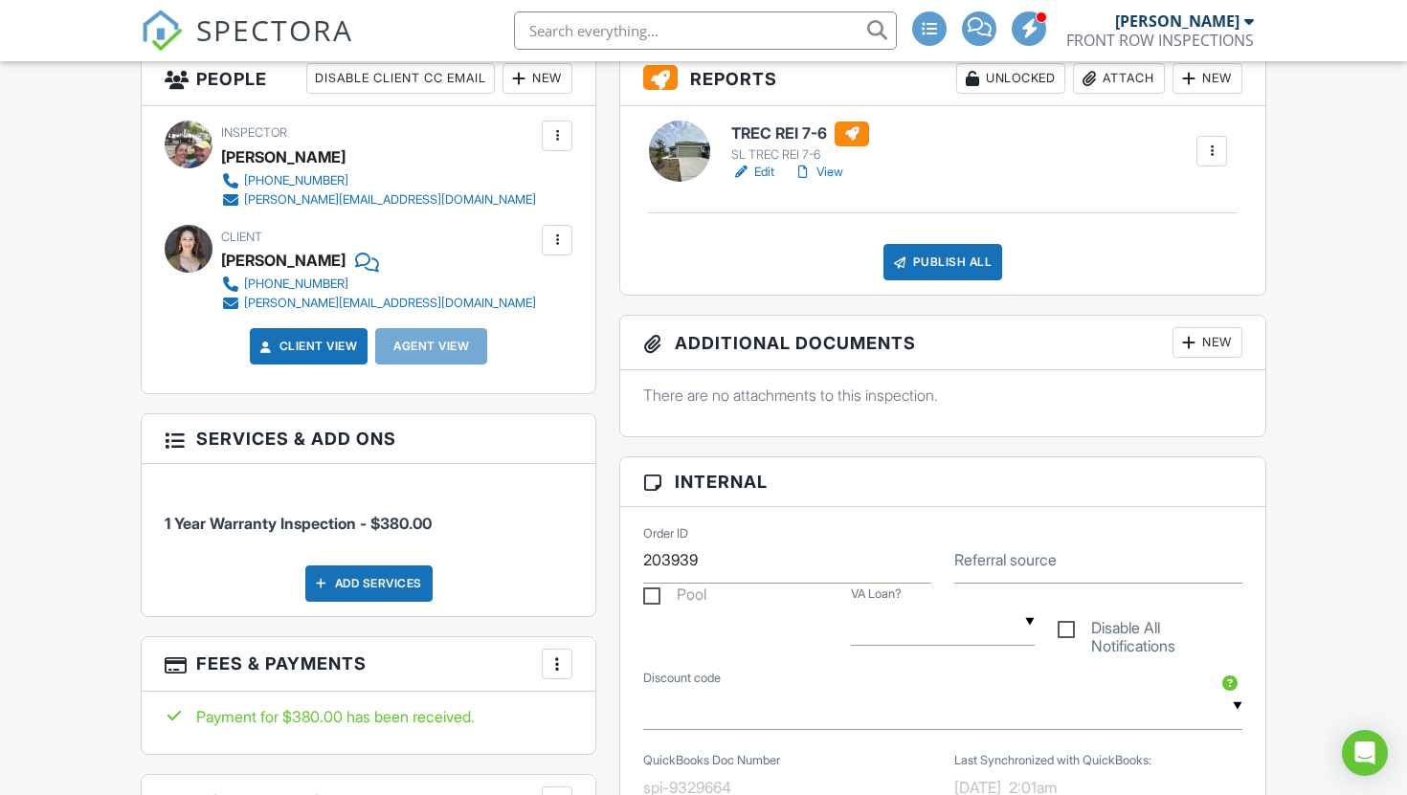
scroll to position [496, 0]
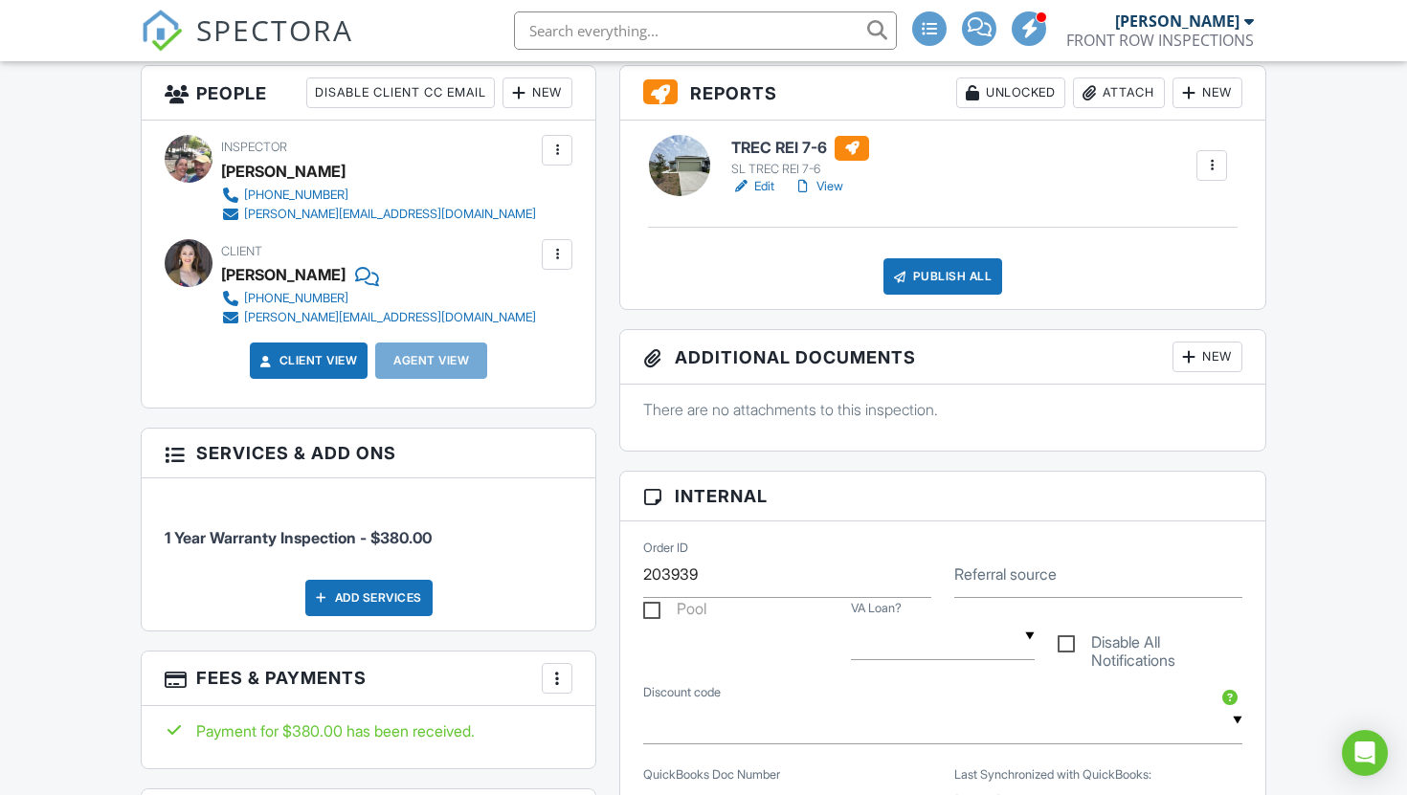
click at [773, 196] on link "Edit" at bounding box center [752, 186] width 43 height 19
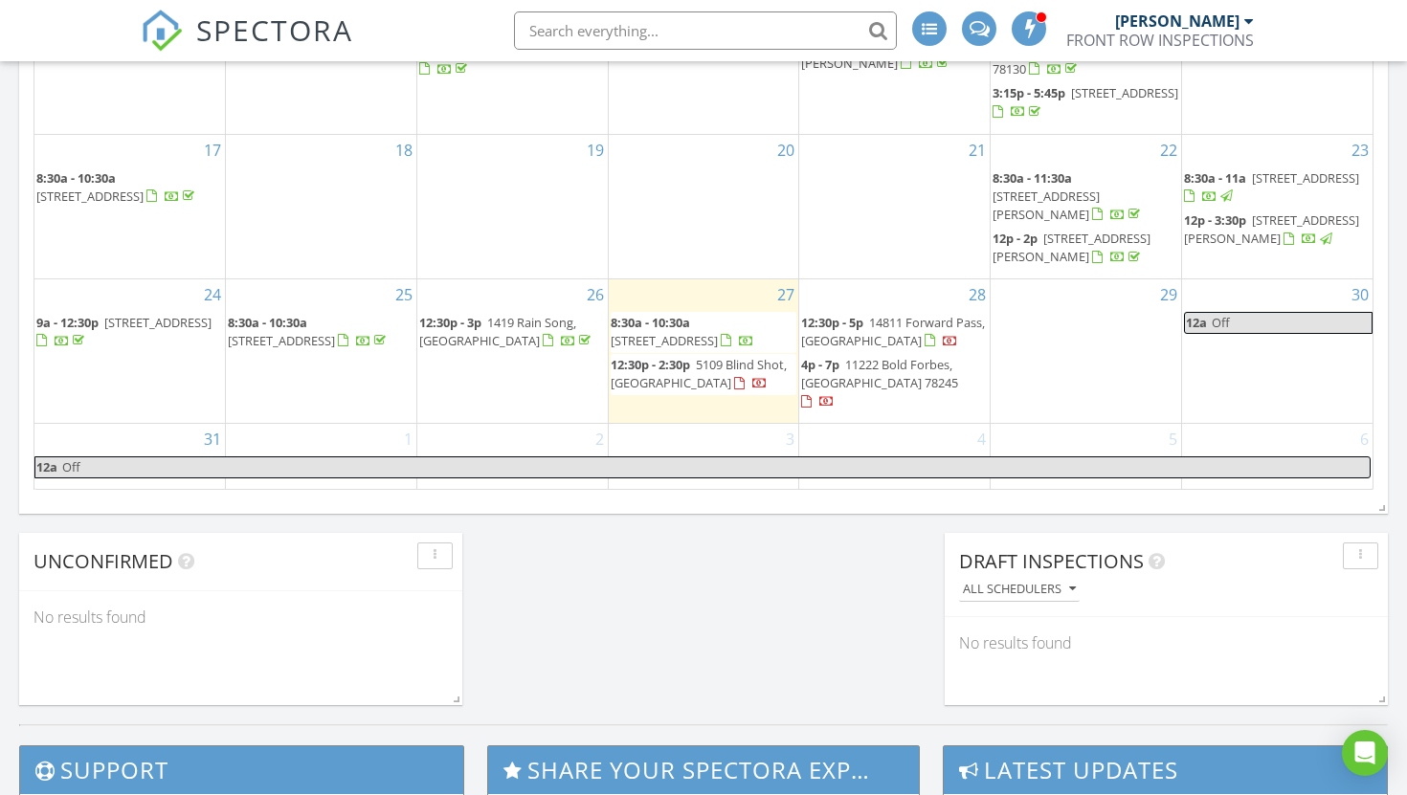
scroll to position [1291, 0]
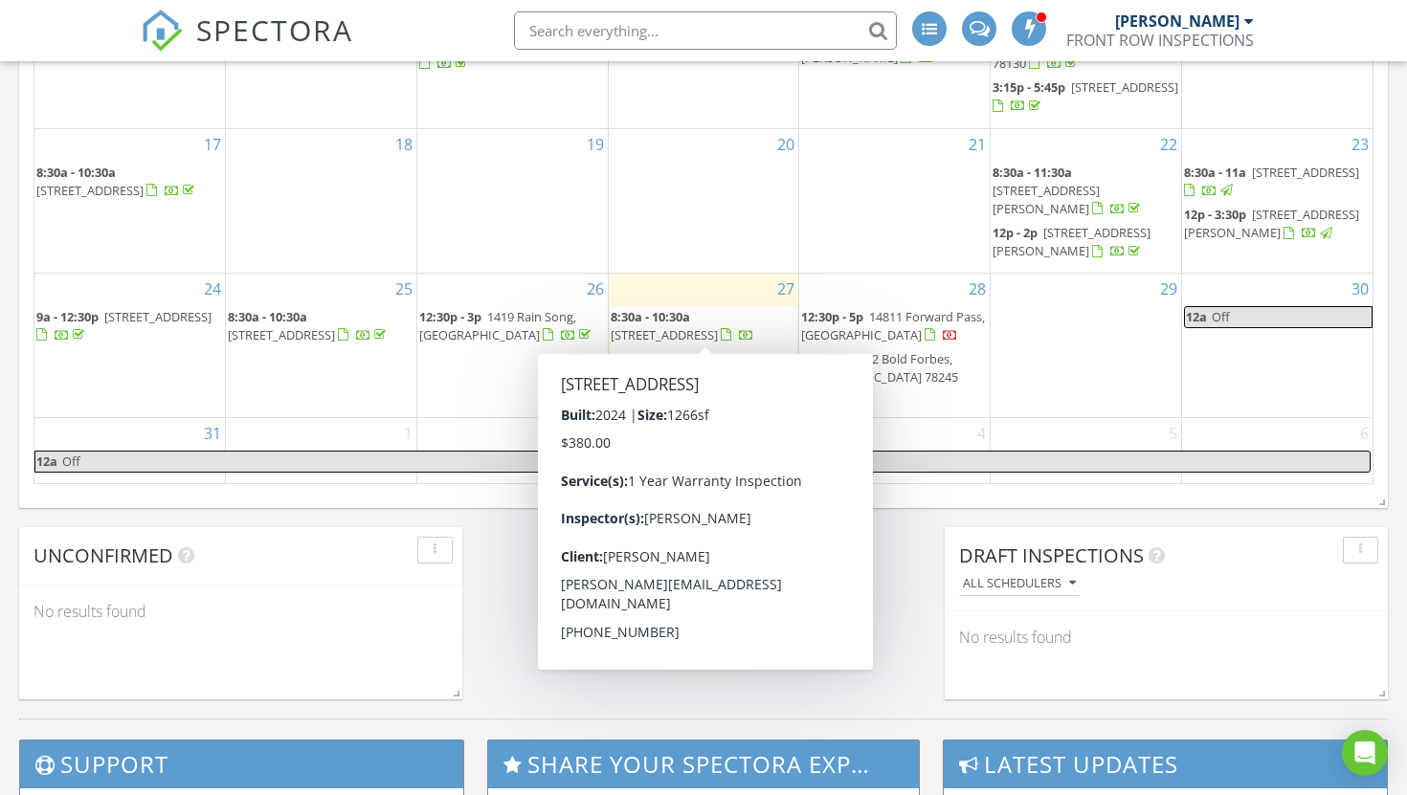
click at [737, 327] on div at bounding box center [738, 336] width 34 height 18
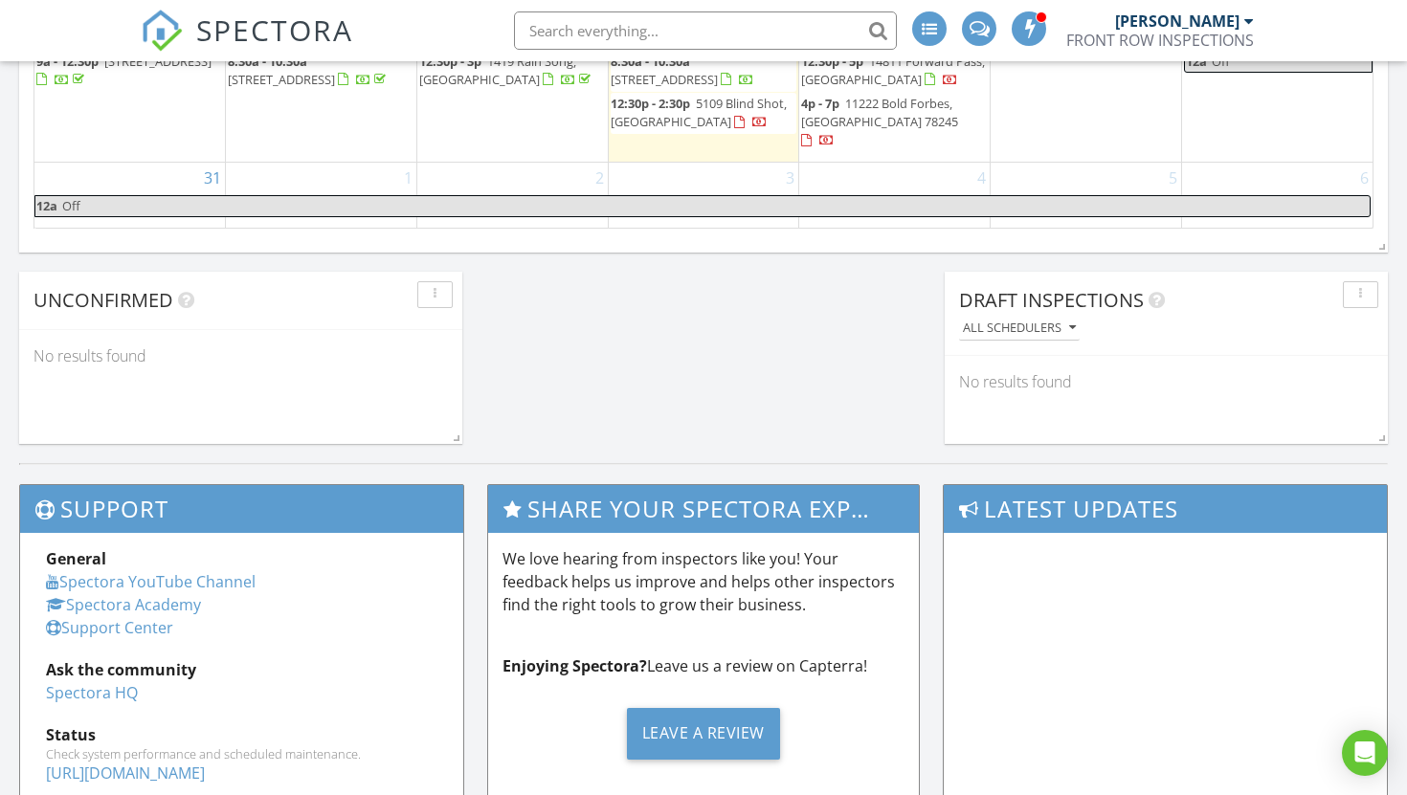
scroll to position [1898, 0]
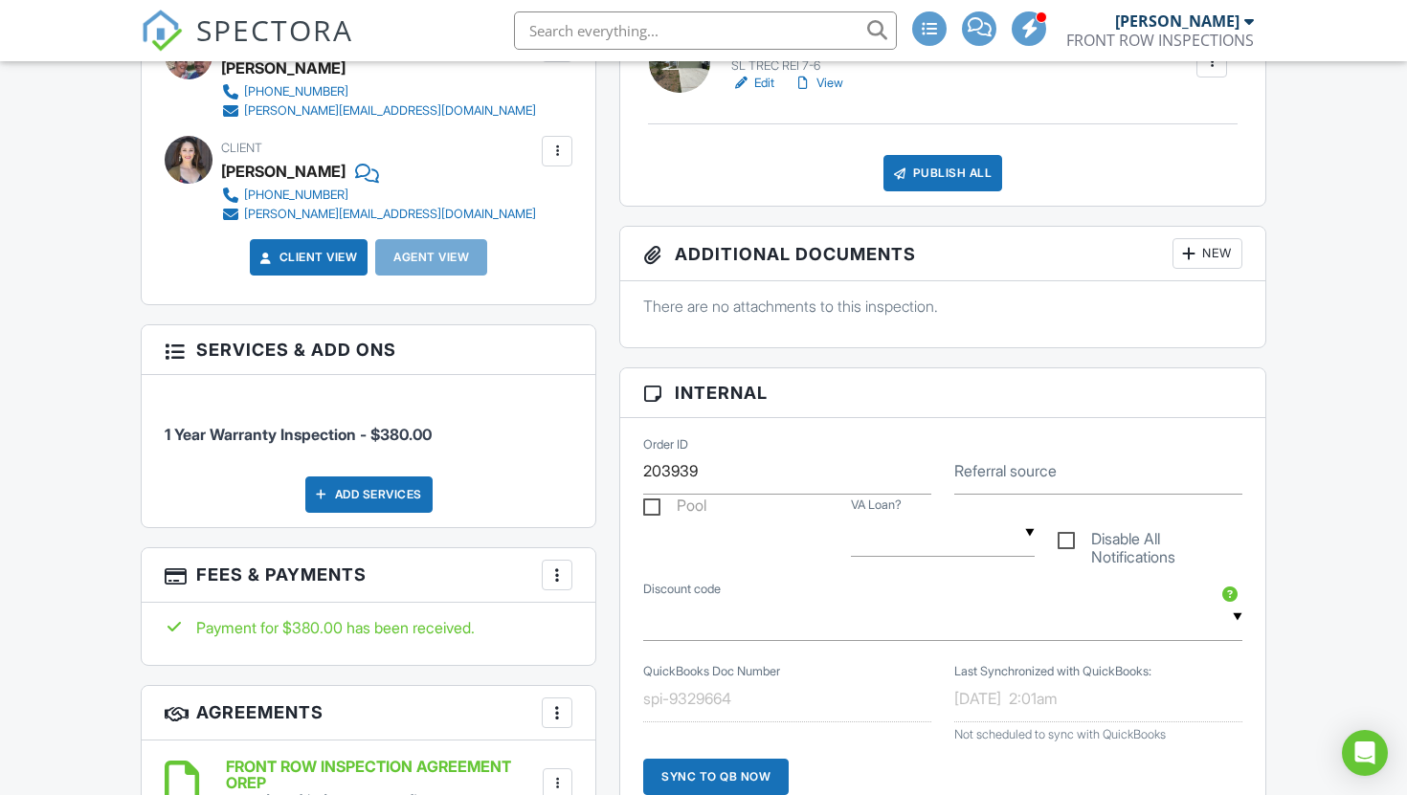
scroll to position [605, 0]
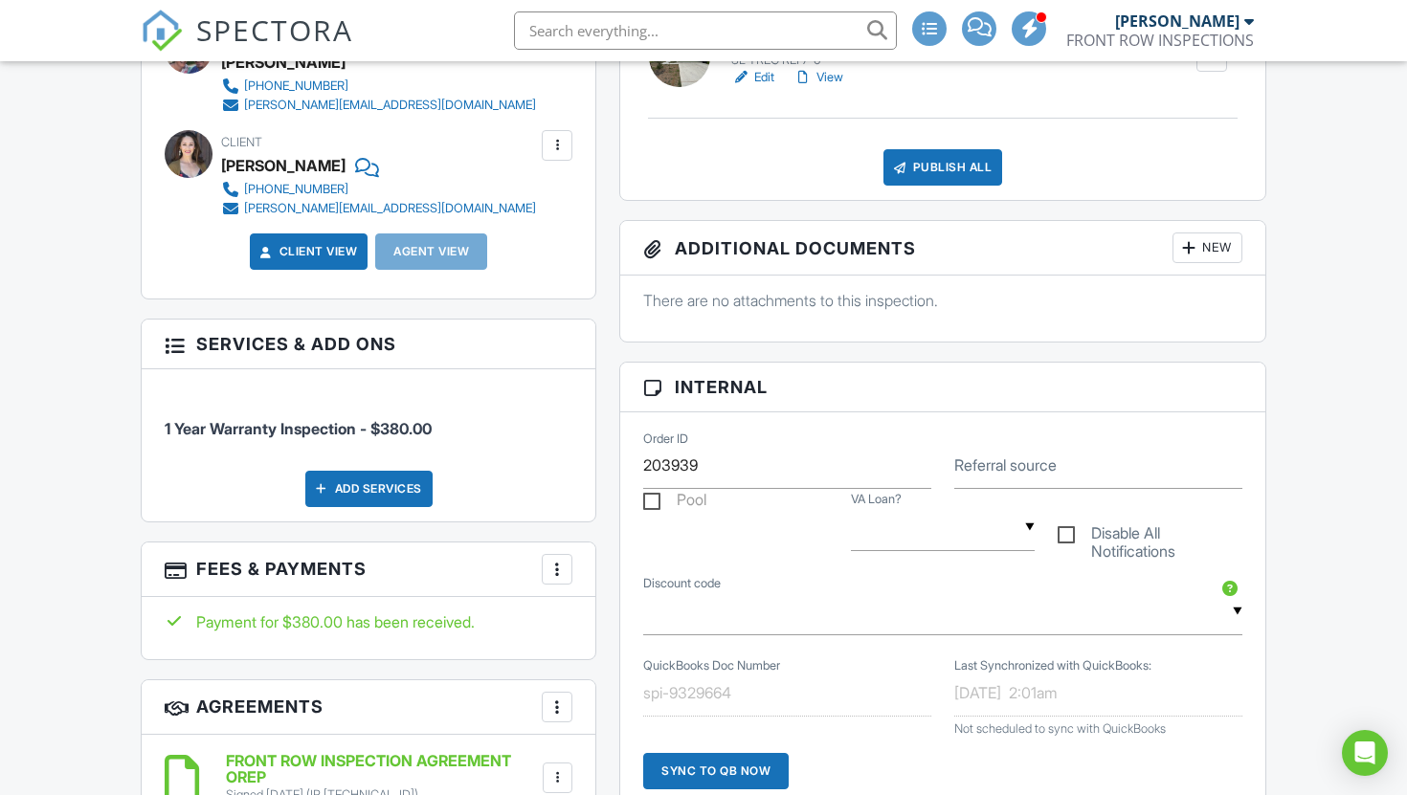
click at [965, 186] on div "Publish All" at bounding box center [943, 167] width 120 height 36
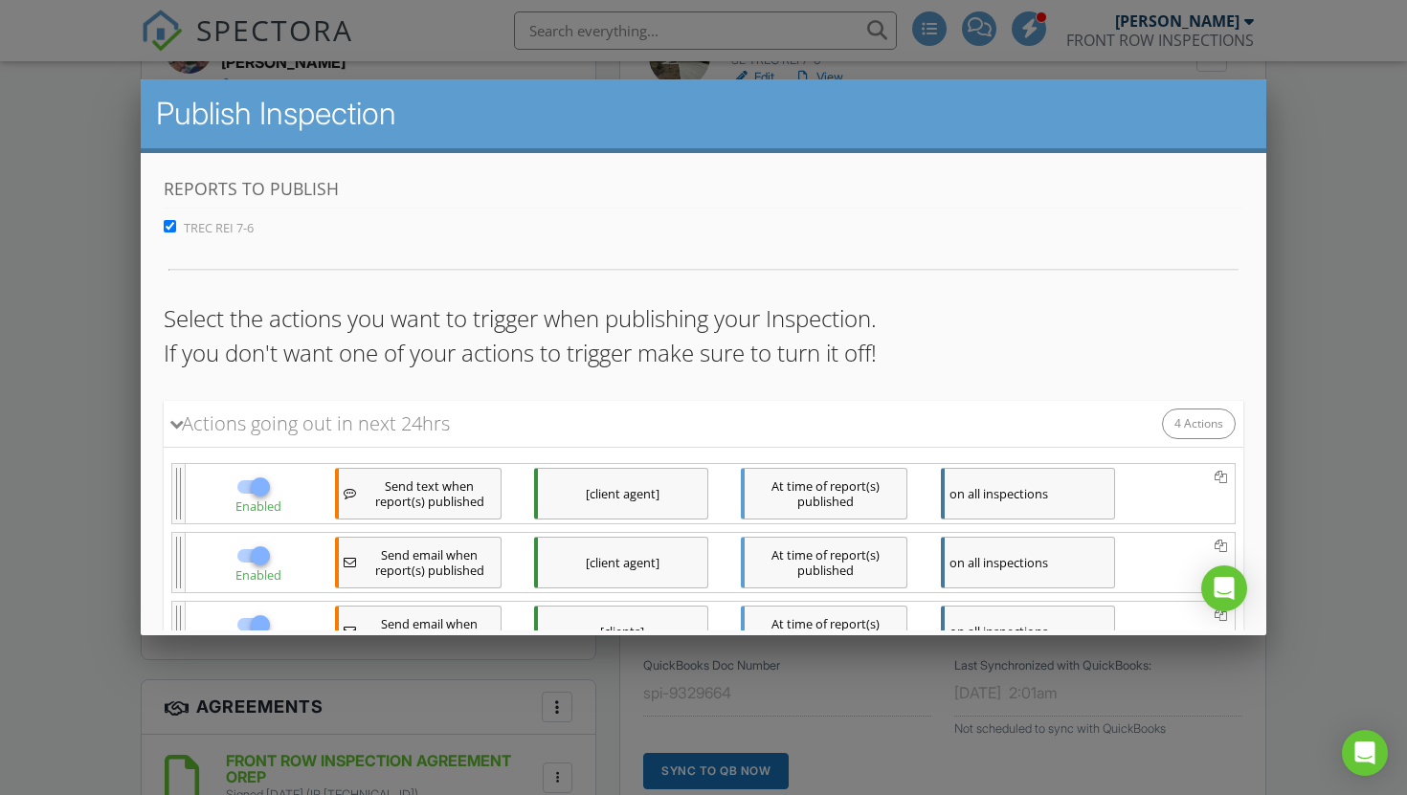
scroll to position [229, 0]
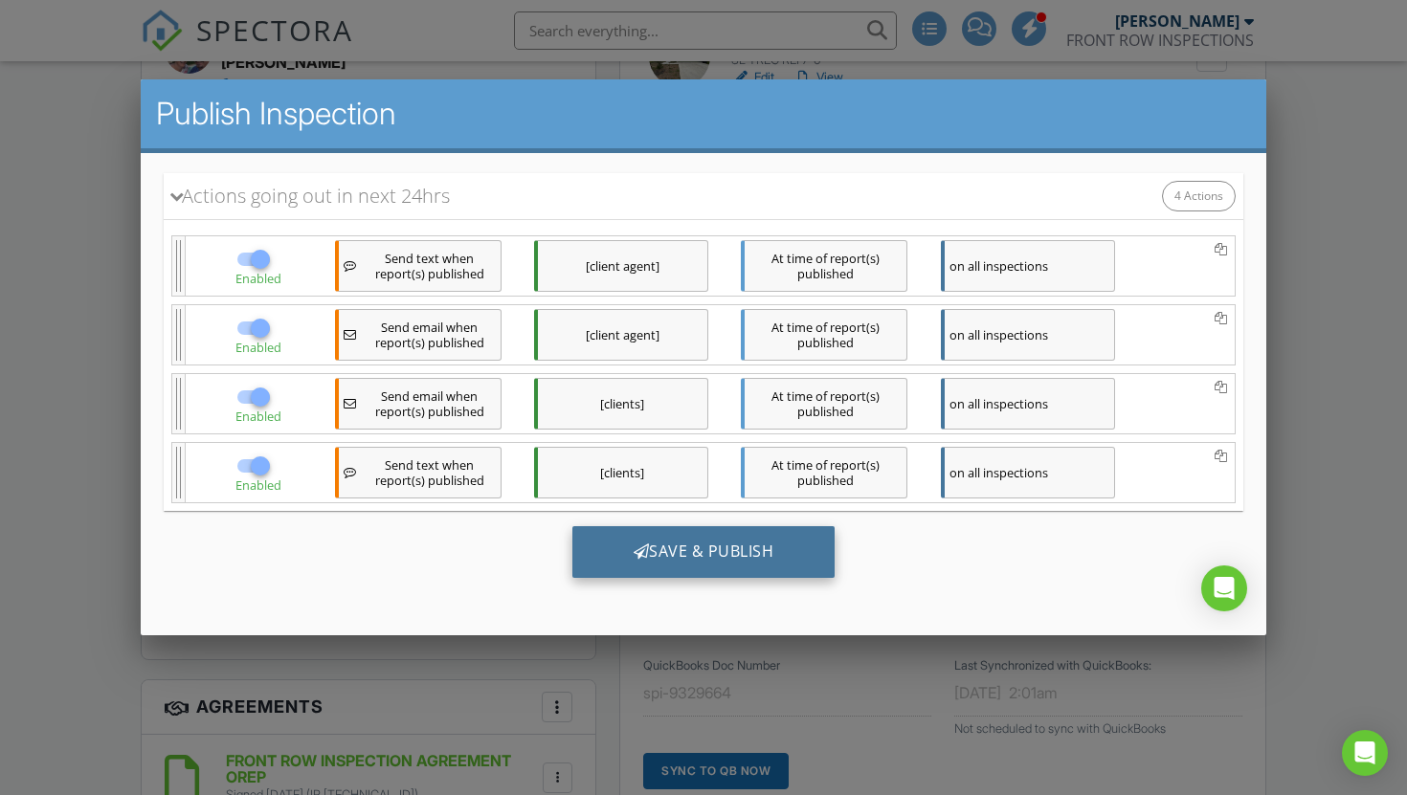
click at [761, 567] on div "Save & Publish" at bounding box center [703, 552] width 263 height 52
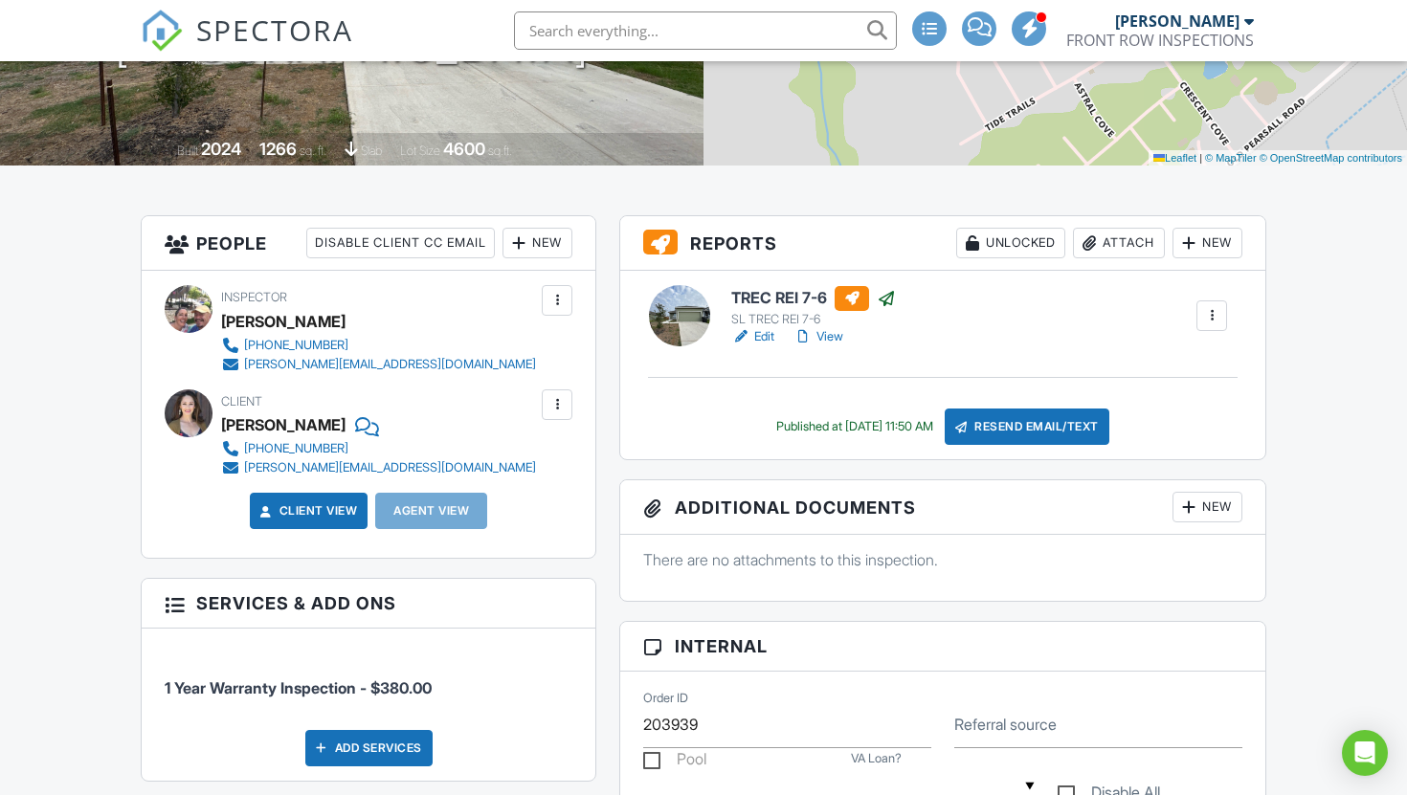
scroll to position [376, 0]
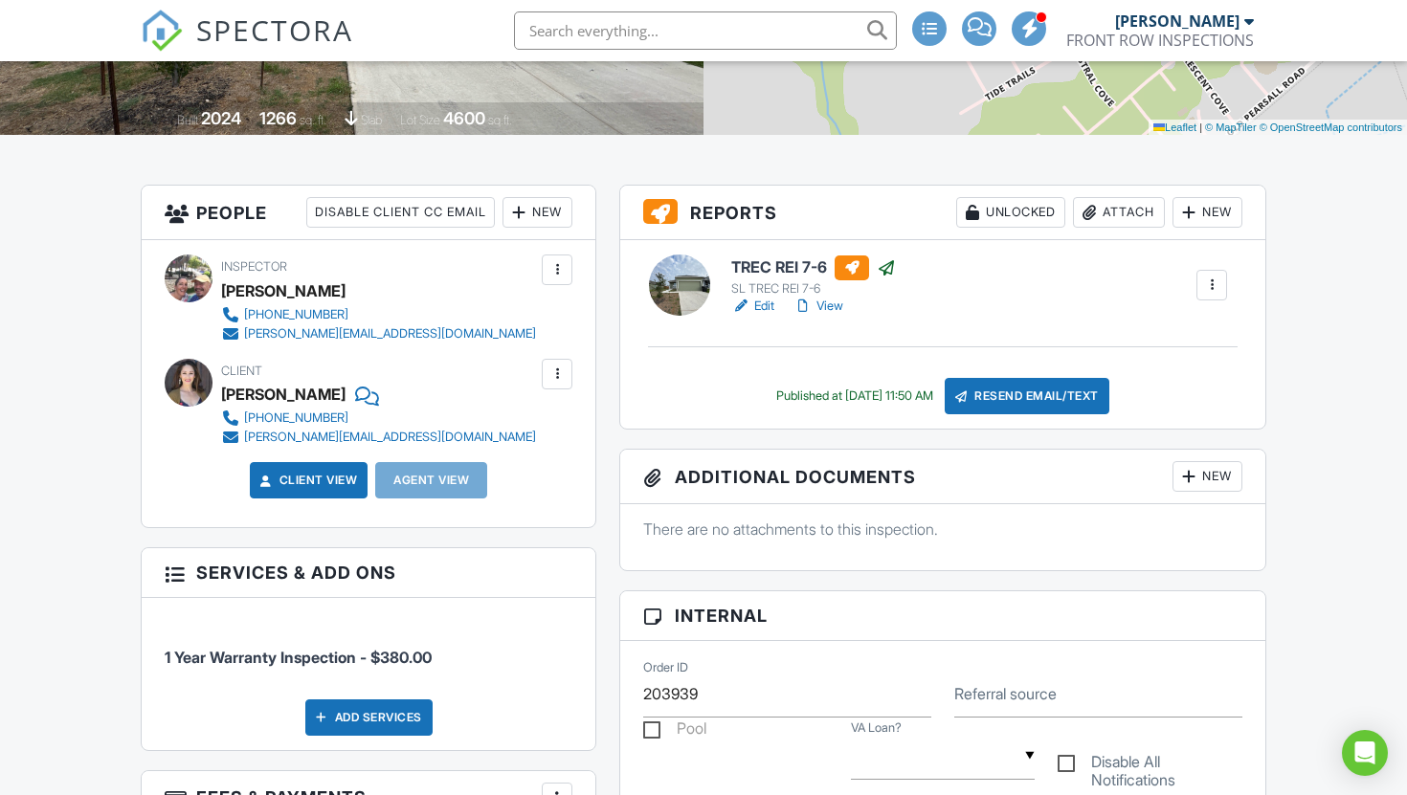
click at [768, 316] on link "Edit" at bounding box center [752, 306] width 43 height 19
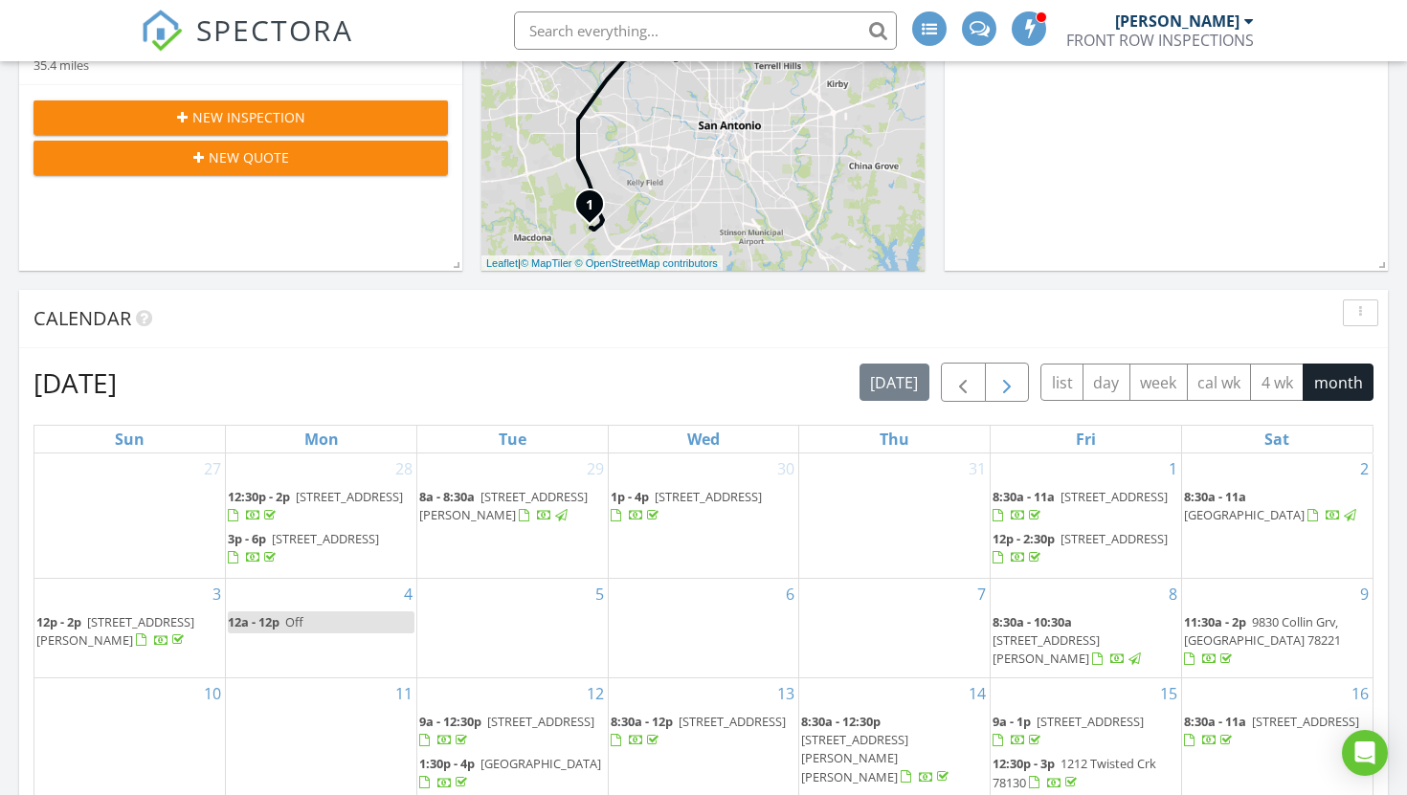
scroll to position [570, 0]
click at [1000, 372] on span "button" at bounding box center [1006, 383] width 23 height 23
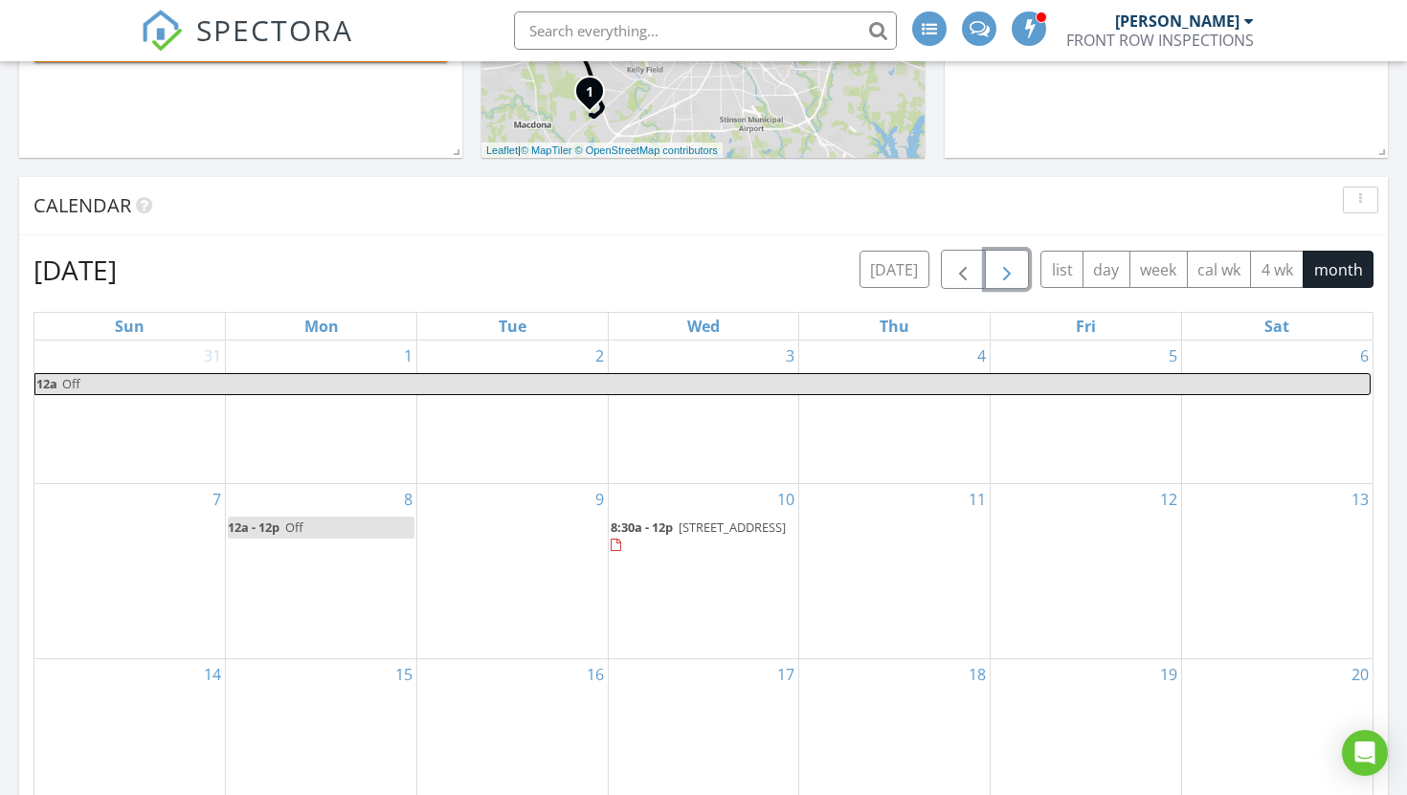
scroll to position [685, 0]
click at [963, 257] on span "button" at bounding box center [962, 268] width 23 height 23
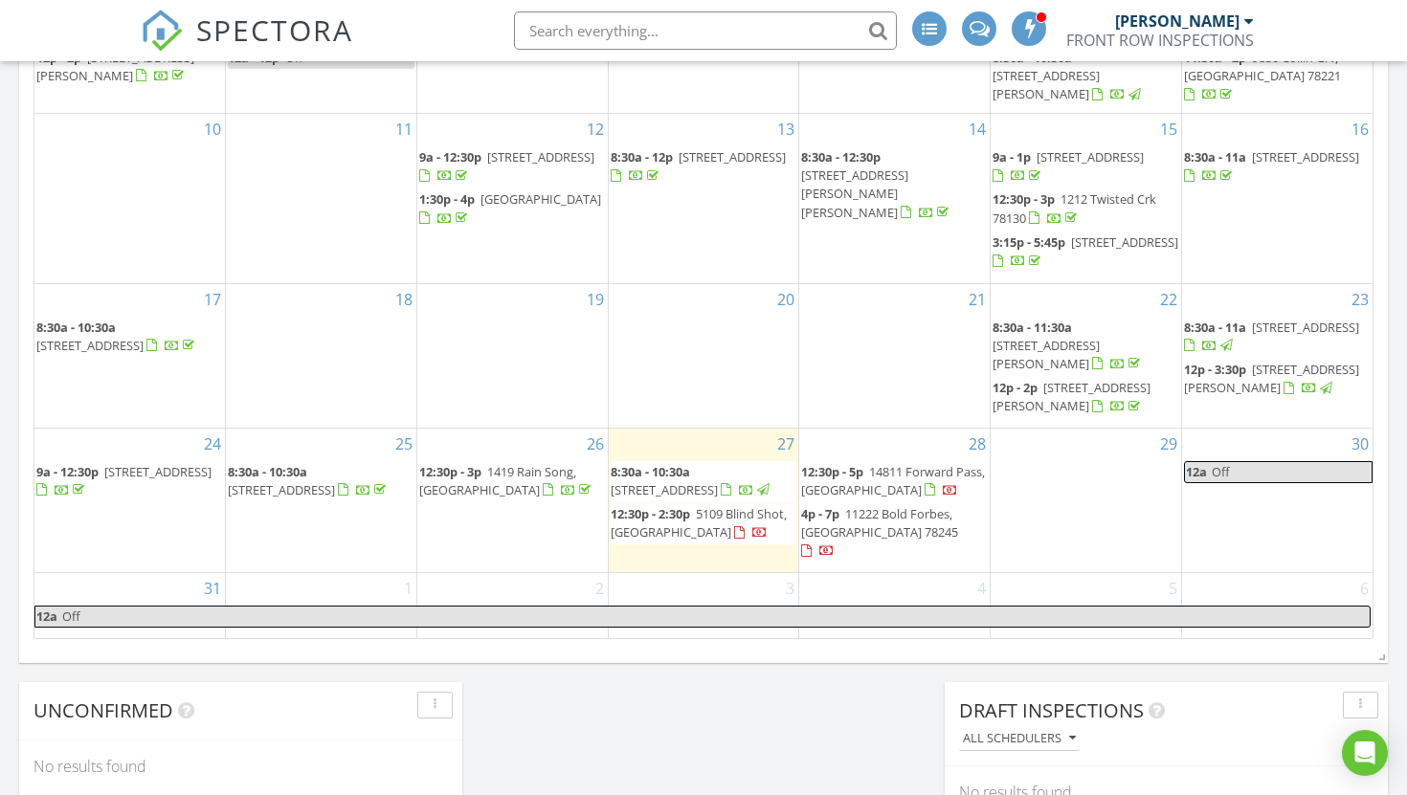
scroll to position [1148, 0]
